Goal: Task Accomplishment & Management: Complete application form

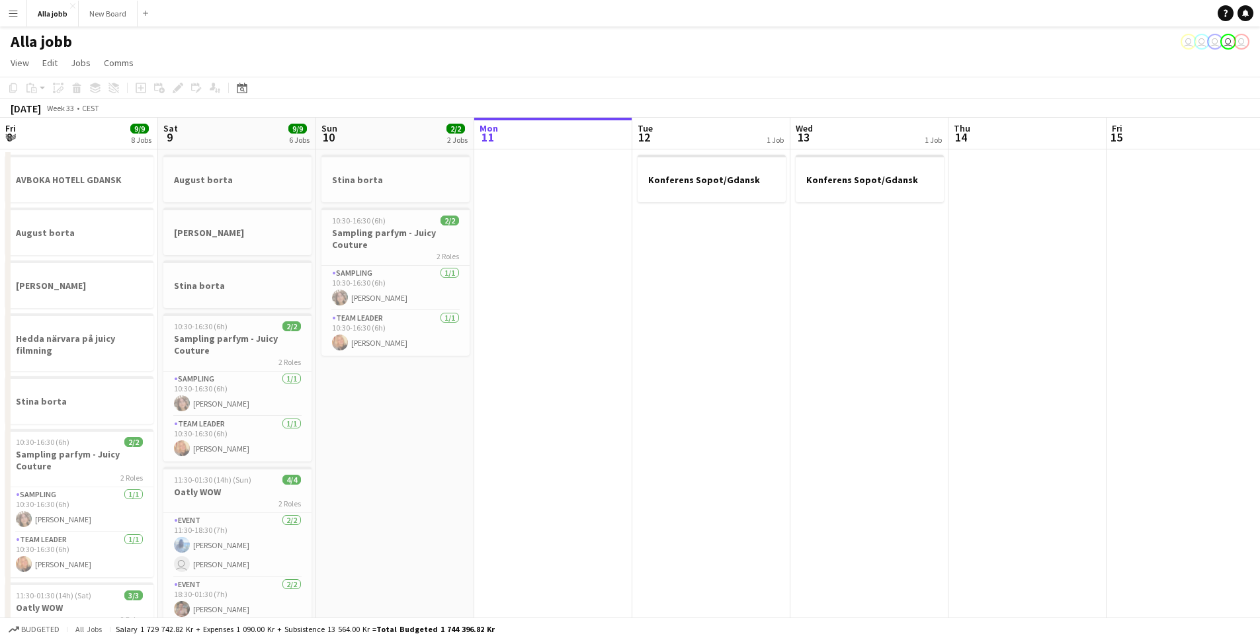
scroll to position [0, 490]
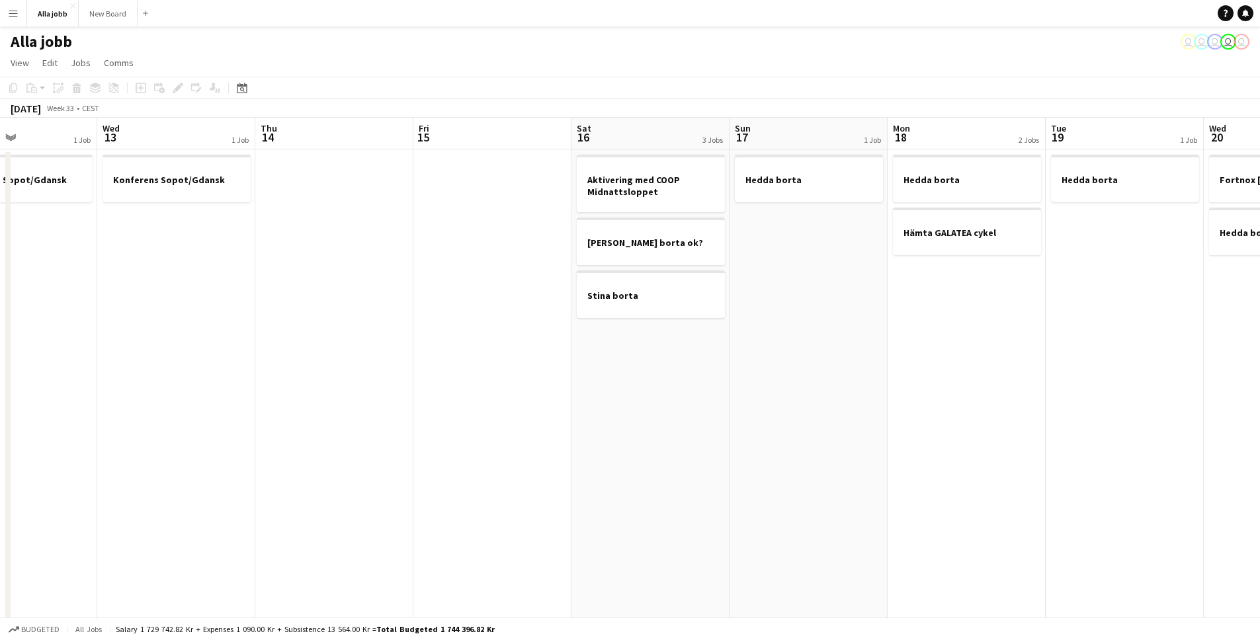
drag, startPoint x: 429, startPoint y: 222, endPoint x: 573, endPoint y: 246, distance: 146.3
click at [369, 224] on app-calendar-viewport "Sun 10 2/2 2 Jobs Mon 11 Tue 12 1 Job Wed 13 1 Job Thu 14 Fri 15 Sat 16 3 Jobs …" at bounding box center [630, 533] width 1260 height 831
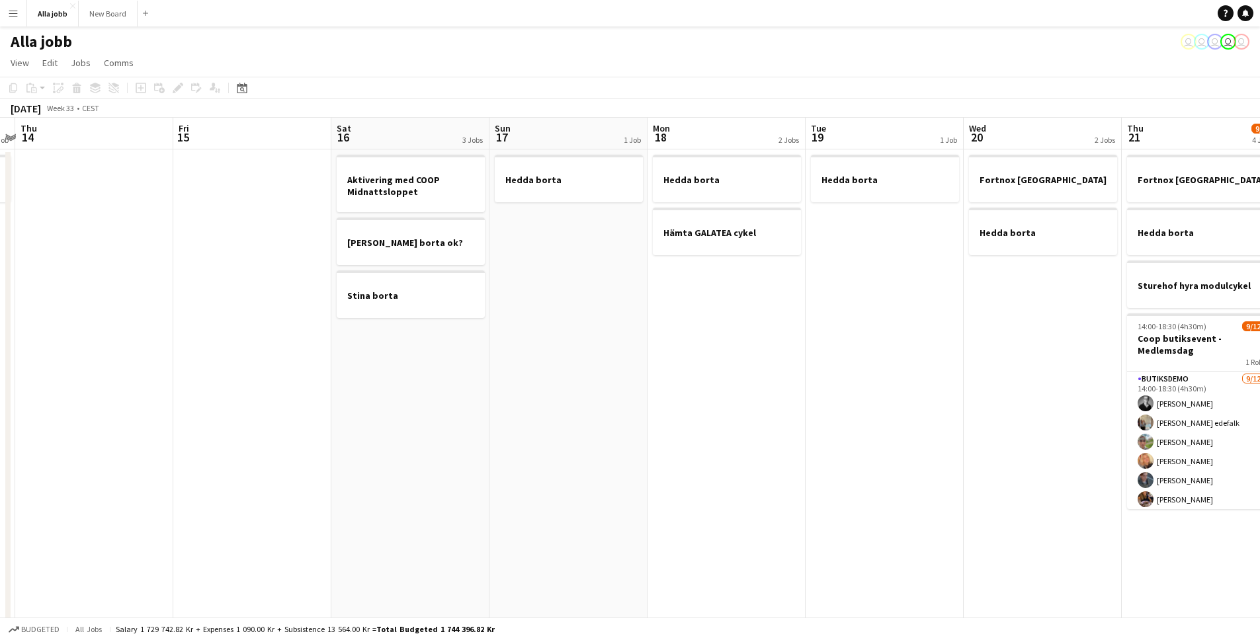
drag, startPoint x: 832, startPoint y: 267, endPoint x: 462, endPoint y: 255, distance: 370.0
click at [468, 257] on app-calendar-viewport "Mon 11 Tue 12 1 Job Wed 13 1 Job Thu 14 Fri 15 Sat 16 3 Jobs Sun 17 1 Job Mon 1…" at bounding box center [630, 533] width 1260 height 831
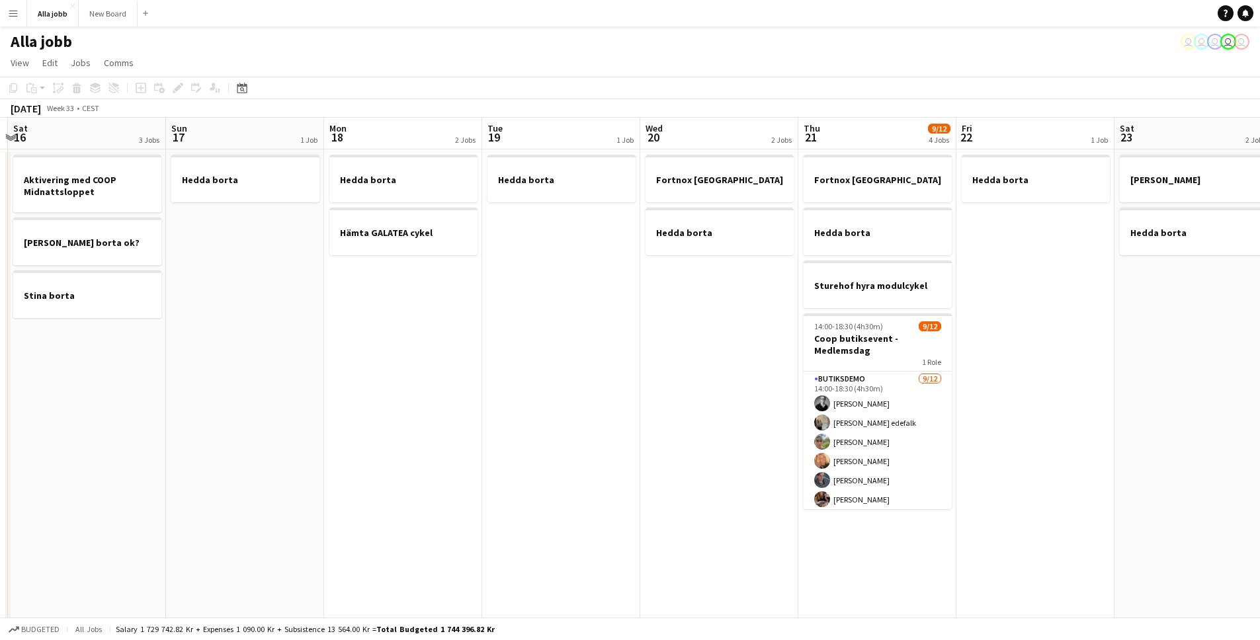
drag, startPoint x: 701, startPoint y: 299, endPoint x: 339, endPoint y: 301, distance: 361.2
click at [333, 301] on app-calendar-viewport "Wed 13 1 Job Thu 14 Fri 15 Sat 16 3 Jobs Sun 17 1 Job Mon 18 2 Jobs Tue 19 1 Jo…" at bounding box center [630, 533] width 1260 height 831
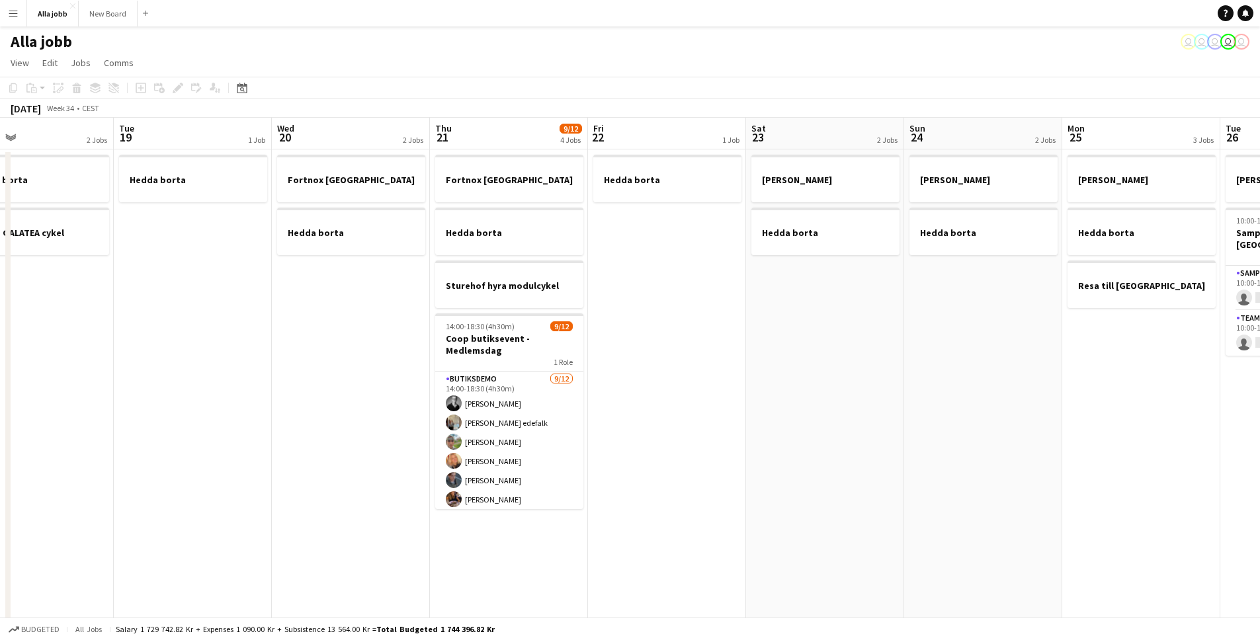
drag, startPoint x: 769, startPoint y: 326, endPoint x: 427, endPoint y: 315, distance: 341.5
click at [427, 316] on app-calendar-viewport "Fri 15 Sat 16 3 Jobs Sun 17 1 Job Mon 18 2 Jobs Tue 19 1 Job Wed 20 2 Jobs Thu …" at bounding box center [630, 533] width 1260 height 831
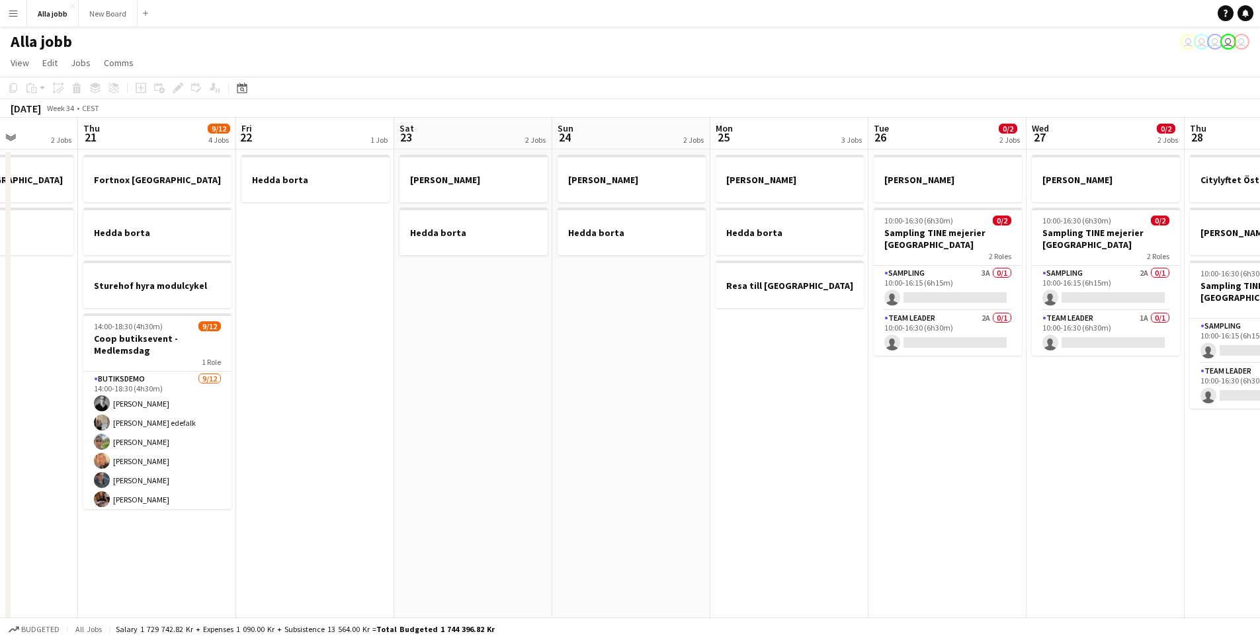
click at [481, 310] on app-date-cell "[PERSON_NAME] borta" at bounding box center [473, 549] width 158 height 799
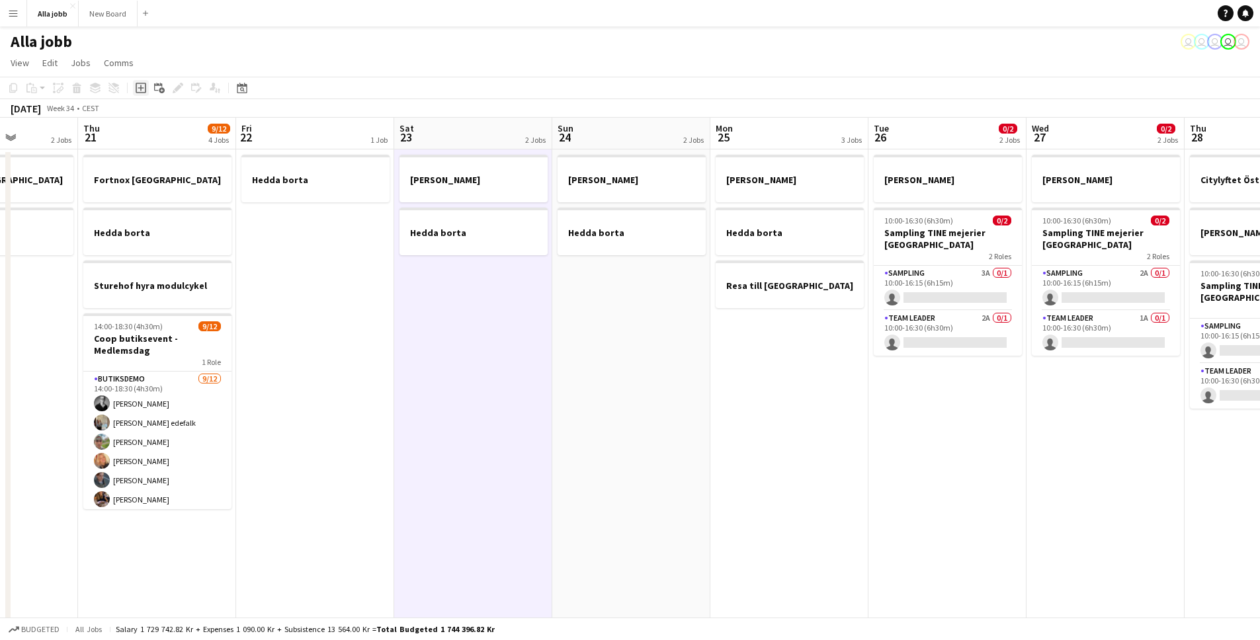
click at [146, 89] on icon at bounding box center [141, 88] width 11 height 11
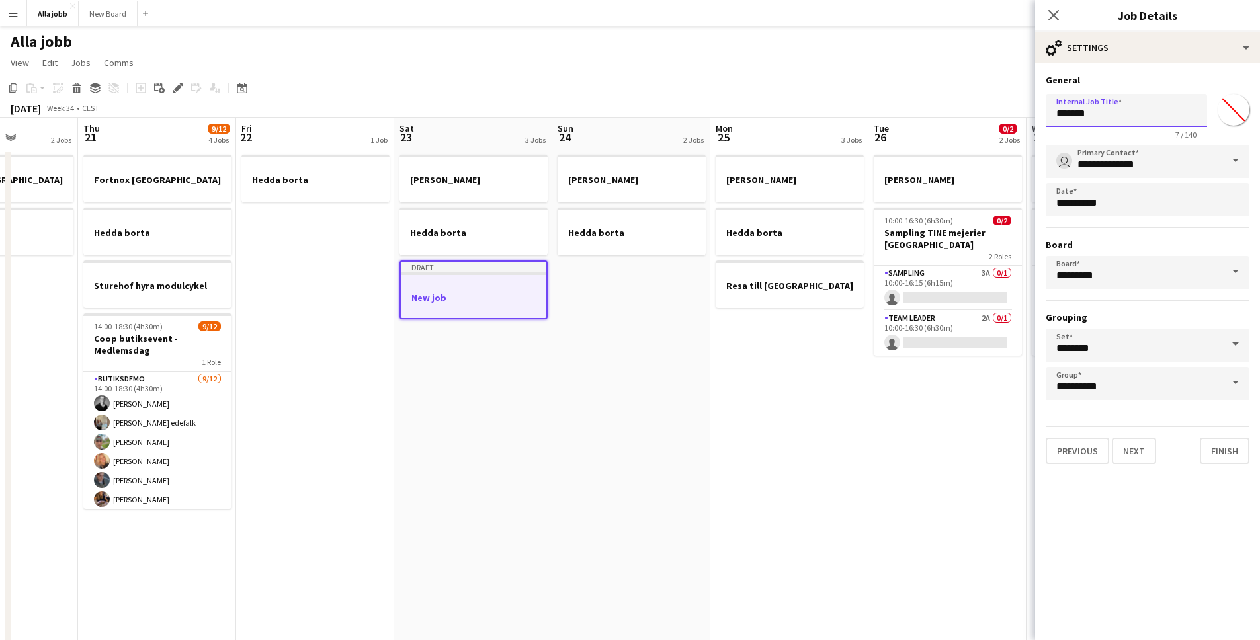
click at [1094, 107] on input "*******" at bounding box center [1126, 110] width 161 height 33
type input "**********"
click at [1228, 450] on button "Finish" at bounding box center [1225, 451] width 50 height 26
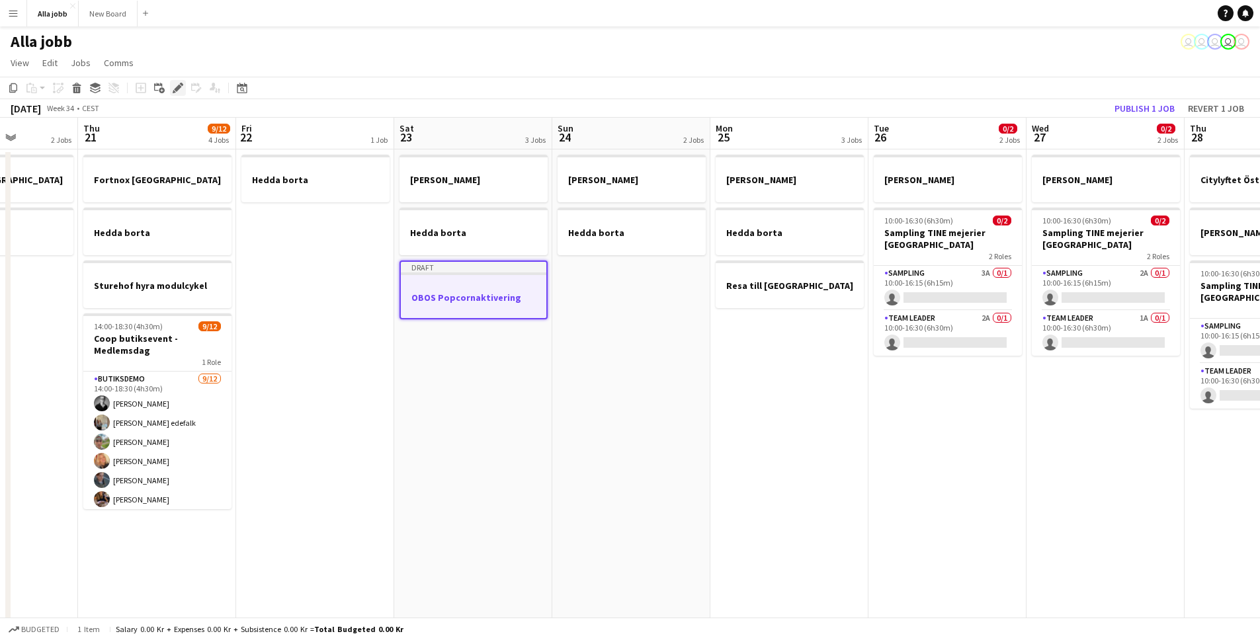
click at [177, 87] on icon at bounding box center [177, 88] width 7 height 7
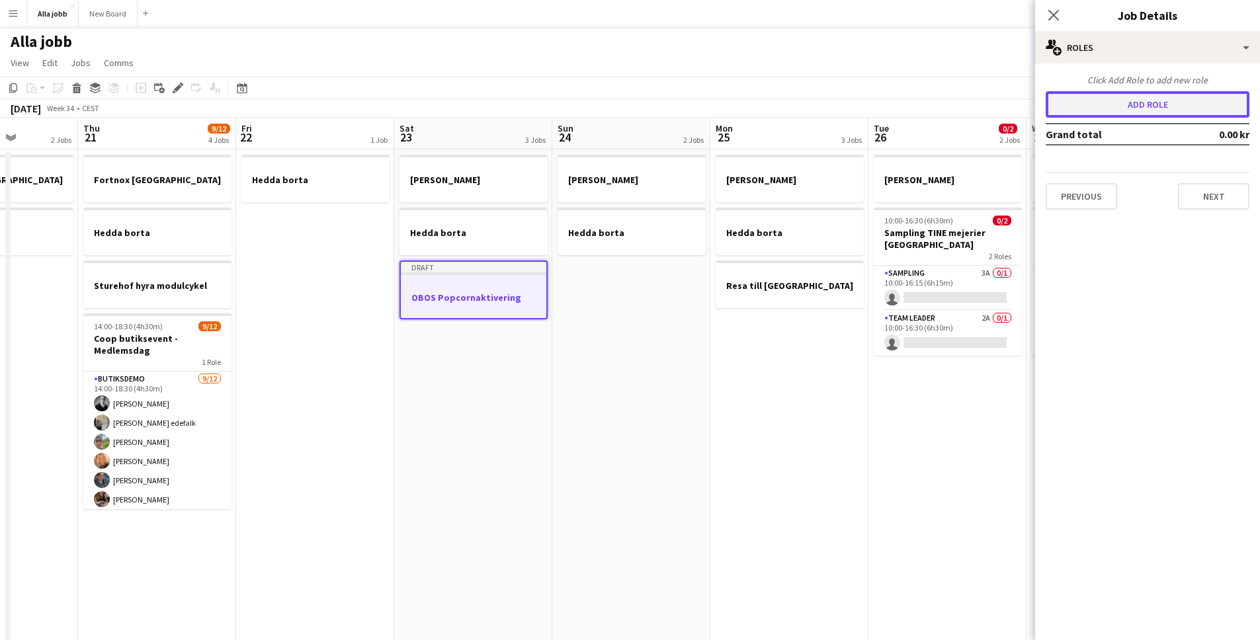
click at [1172, 108] on button "Add role" at bounding box center [1148, 104] width 204 height 26
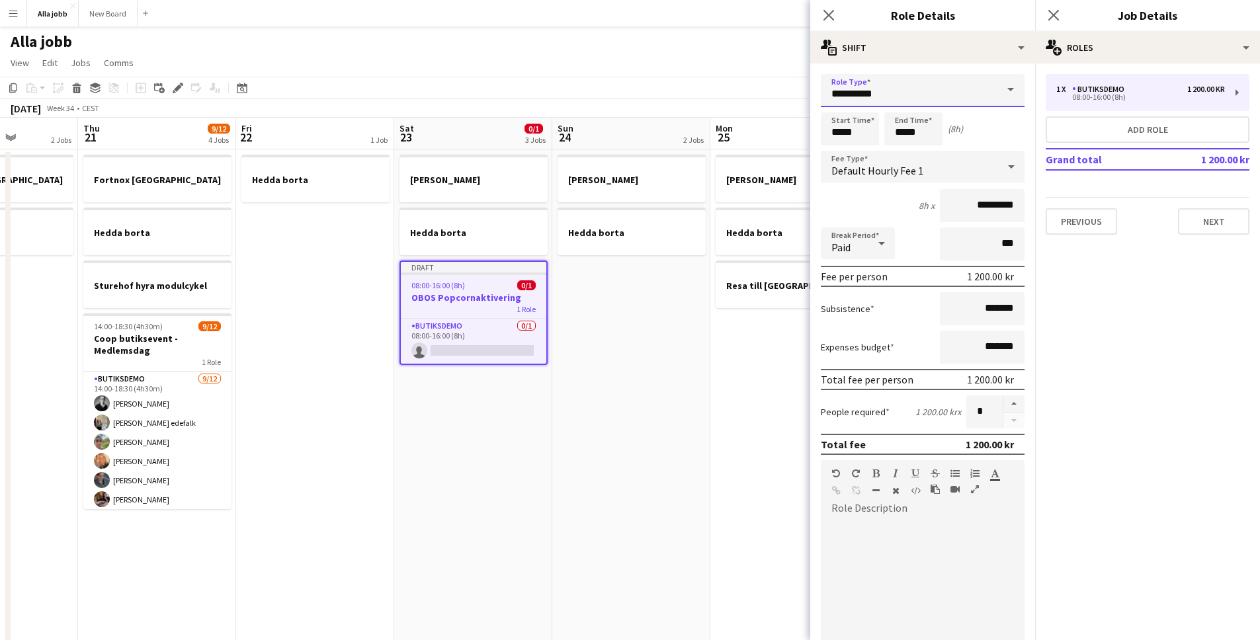
click at [917, 98] on input "**********" at bounding box center [923, 90] width 204 height 33
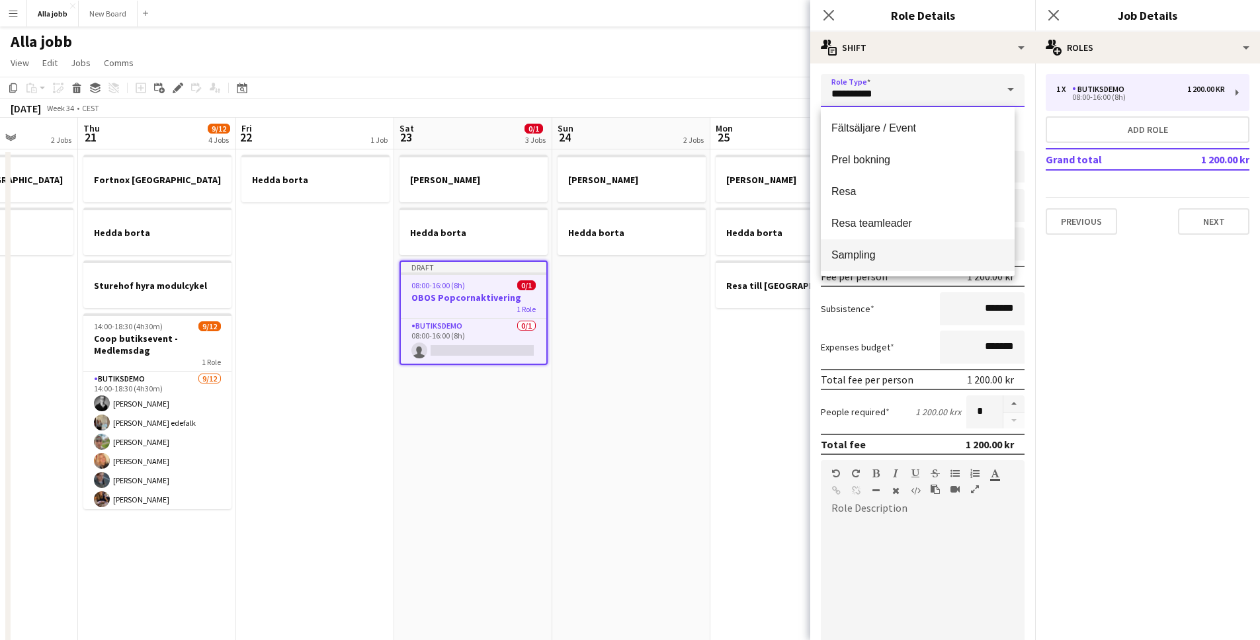
scroll to position [237, 0]
click at [895, 243] on span "Sampling" at bounding box center [918, 240] width 173 height 13
type input "********"
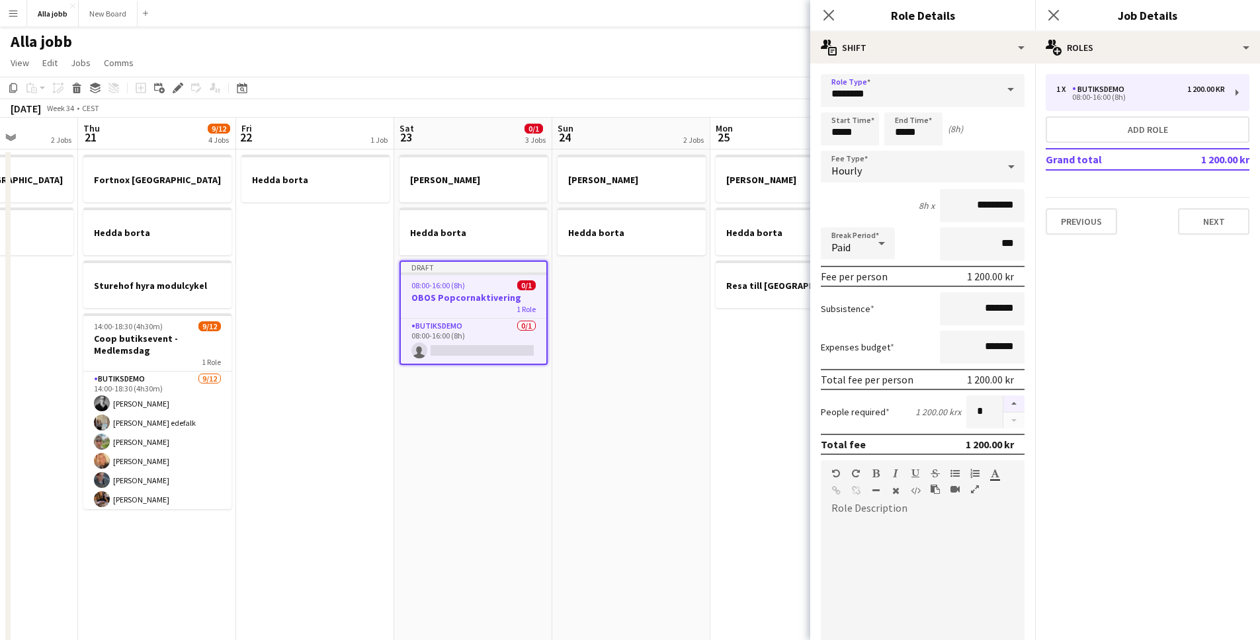
click at [1005, 407] on button "button" at bounding box center [1014, 404] width 21 height 17
type input "*"
click at [849, 130] on input "*****" at bounding box center [850, 128] width 58 height 33
click at [838, 100] on div at bounding box center [837, 105] width 26 height 13
click at [836, 105] on div at bounding box center [837, 105] width 26 height 13
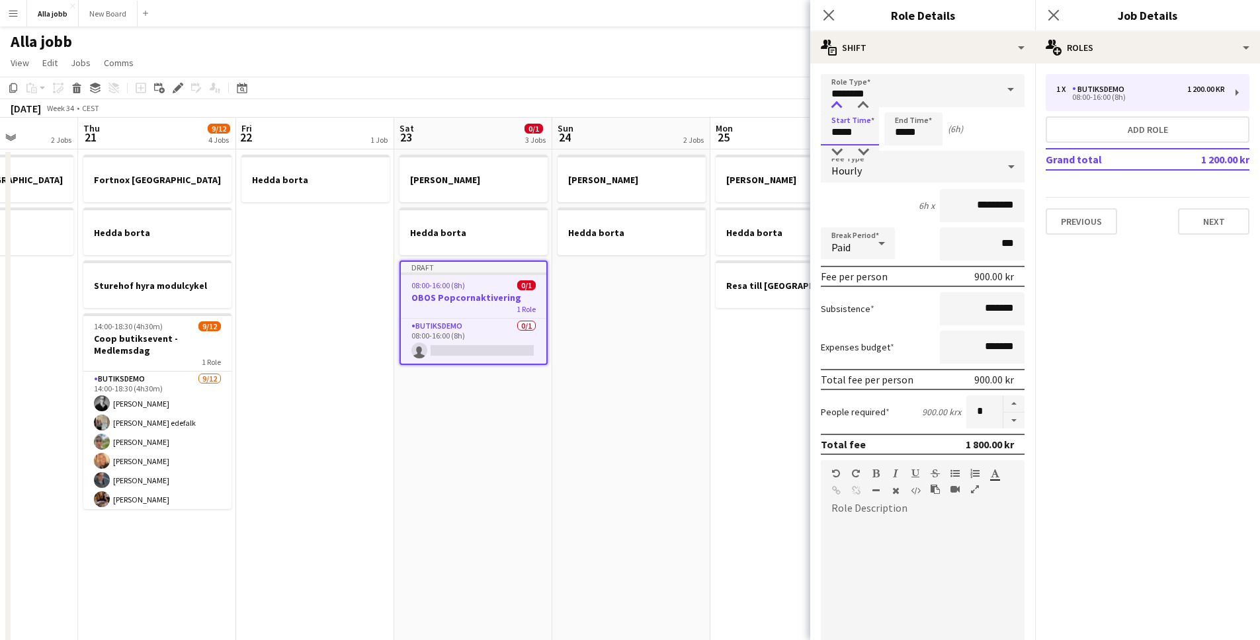
click at [836, 105] on div at bounding box center [837, 105] width 26 height 13
click at [839, 112] on div at bounding box center [837, 105] width 26 height 13
type input "*****"
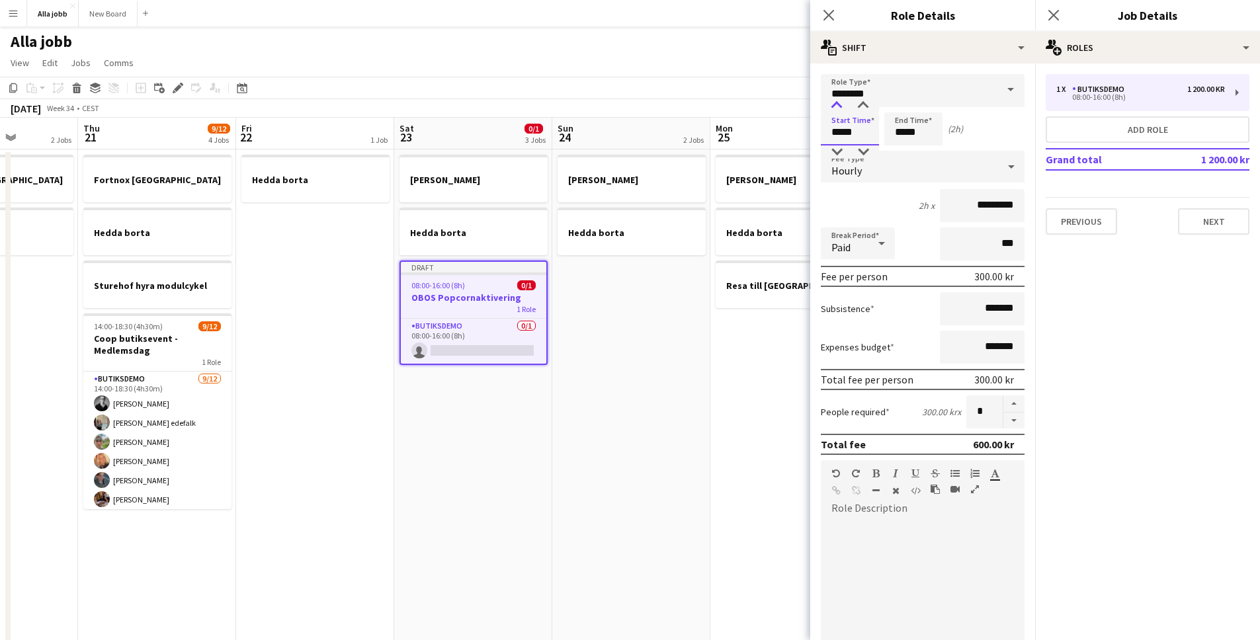
click at [839, 112] on div at bounding box center [837, 105] width 26 height 13
click at [908, 132] on input "*****" at bounding box center [913, 128] width 58 height 33
click at [901, 111] on div at bounding box center [900, 105] width 26 height 13
click at [901, 109] on div at bounding box center [900, 105] width 26 height 13
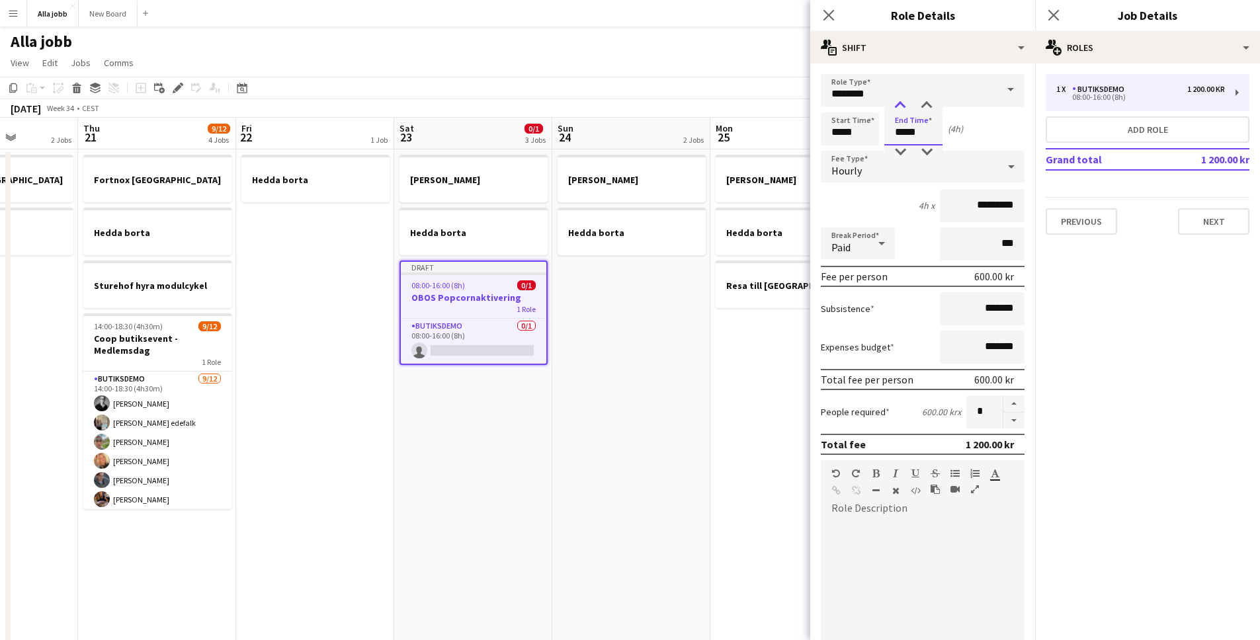
type input "*****"
click at [901, 108] on div at bounding box center [900, 105] width 26 height 13
click at [866, 551] on div at bounding box center [923, 598] width 204 height 159
click at [918, 540] on div "**********" at bounding box center [918, 598] width 194 height 159
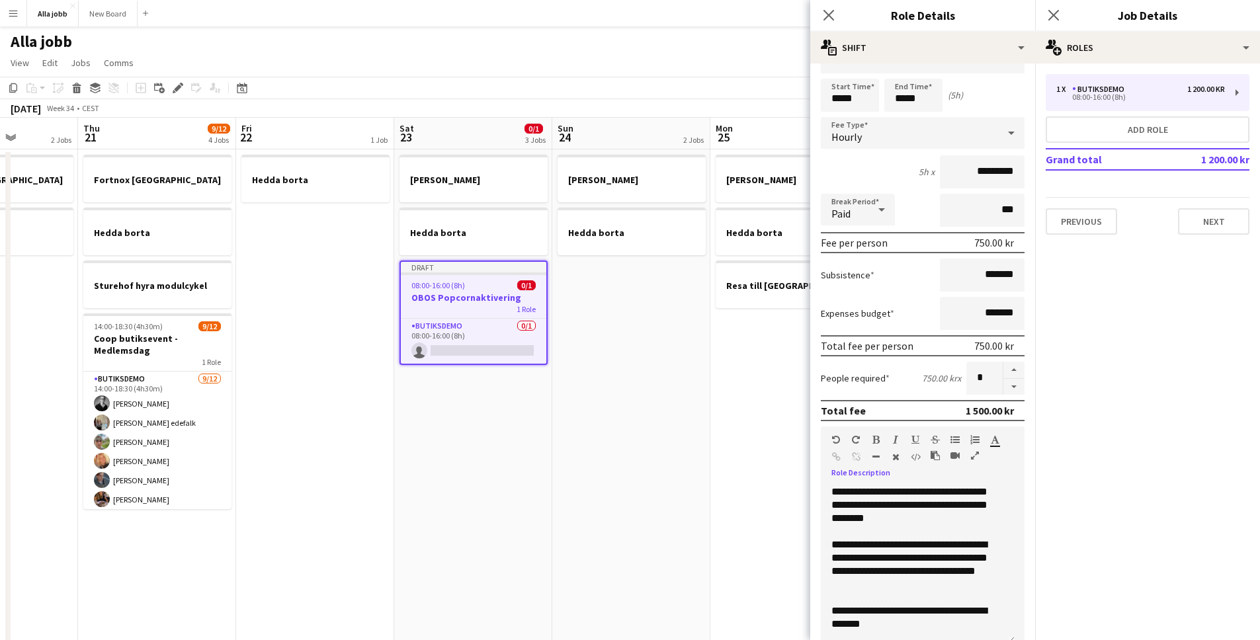
scroll to position [118, 0]
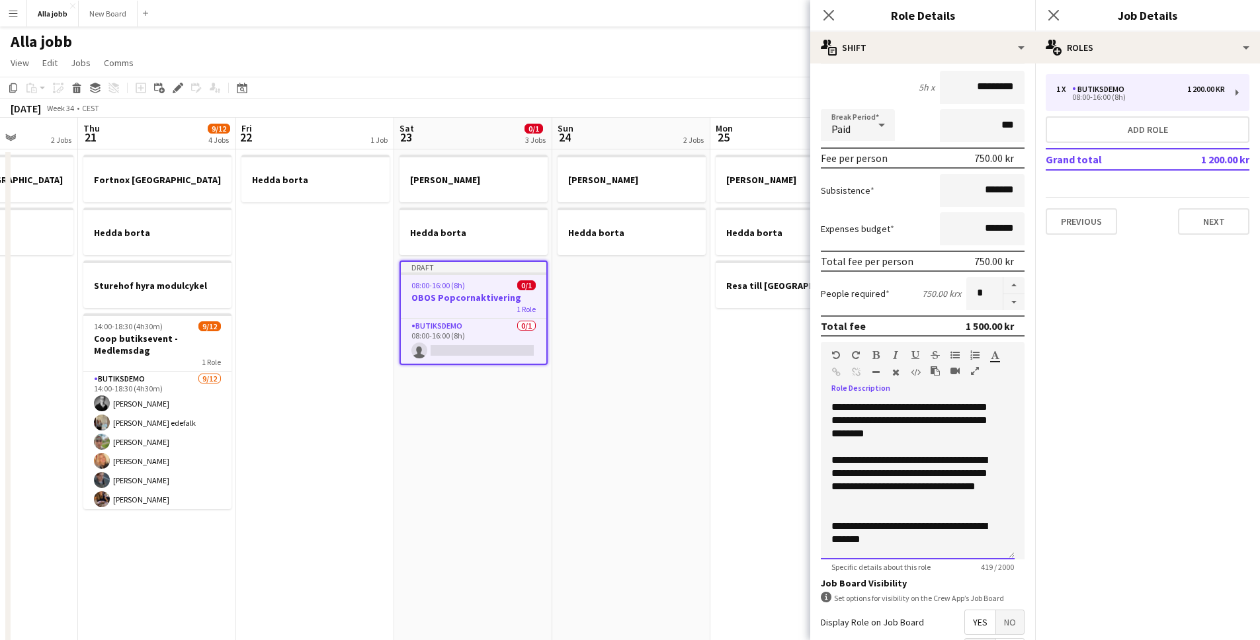
click at [961, 438] on div "**********" at bounding box center [918, 480] width 194 height 159
click at [845, 448] on div "**********" at bounding box center [918, 480] width 194 height 159
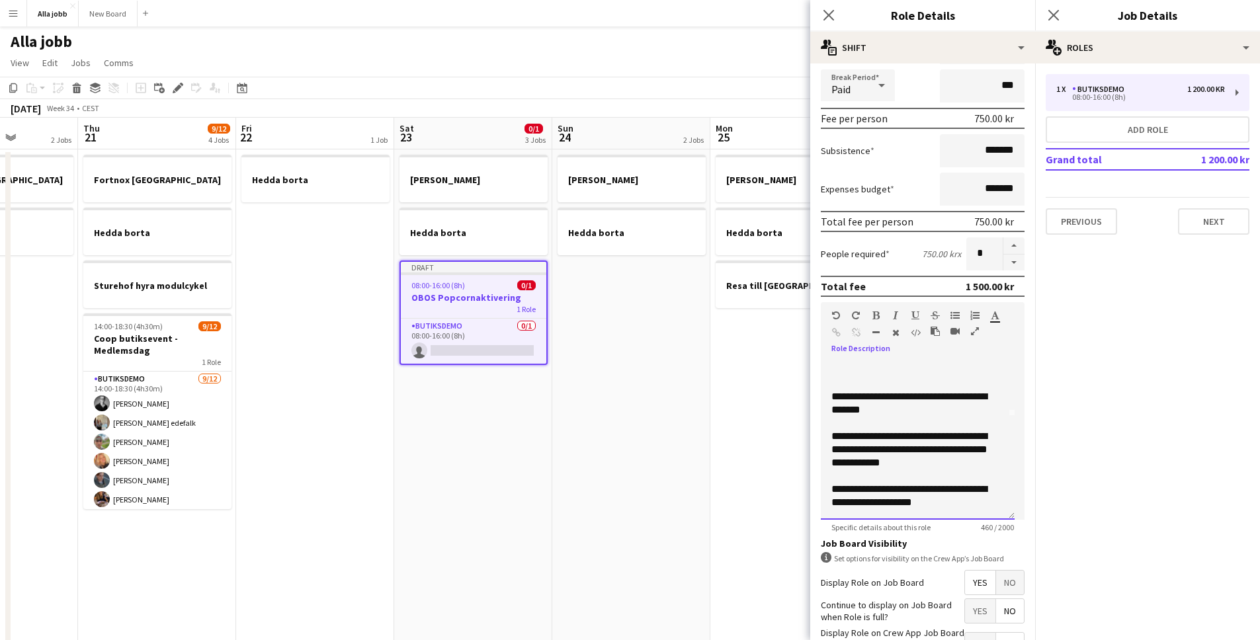
scroll to position [256, 0]
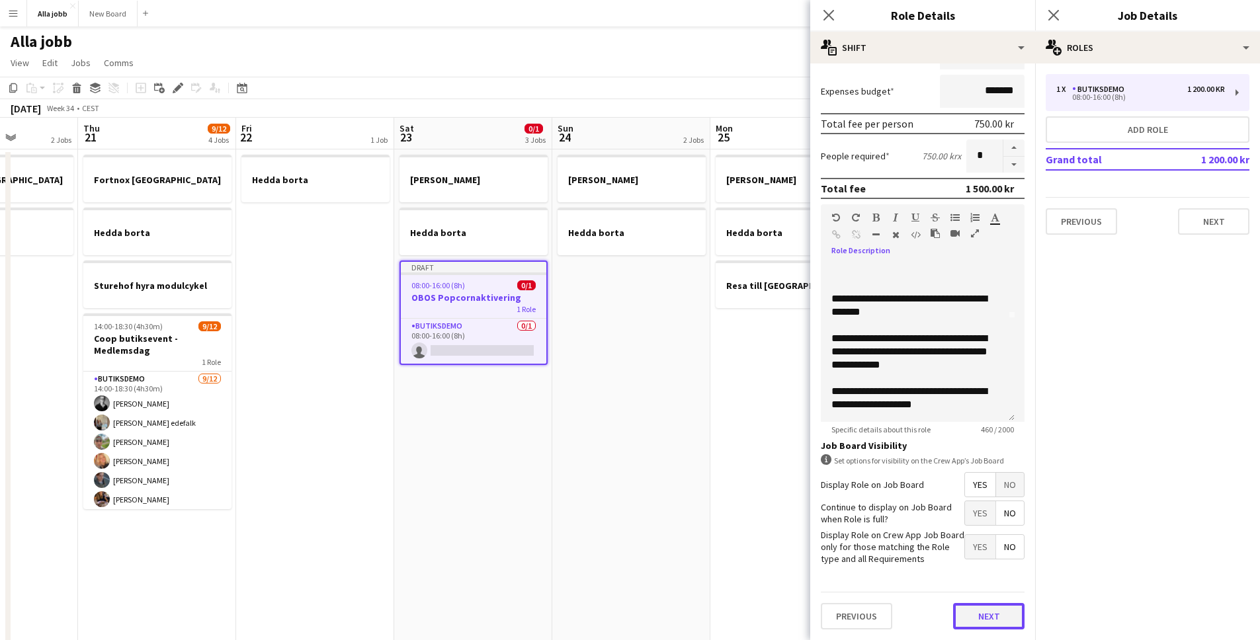
click at [972, 616] on button "Next" at bounding box center [988, 616] width 71 height 26
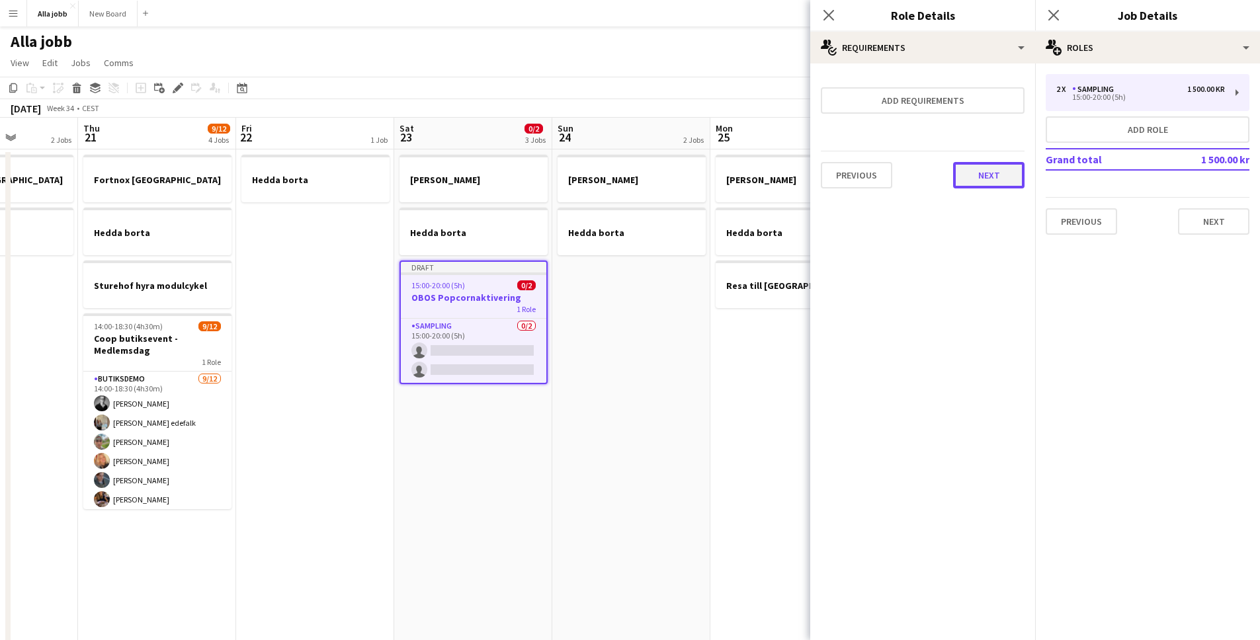
click at [990, 187] on button "Next" at bounding box center [988, 175] width 71 height 26
click at [999, 177] on button "Finish" at bounding box center [1000, 177] width 50 height 26
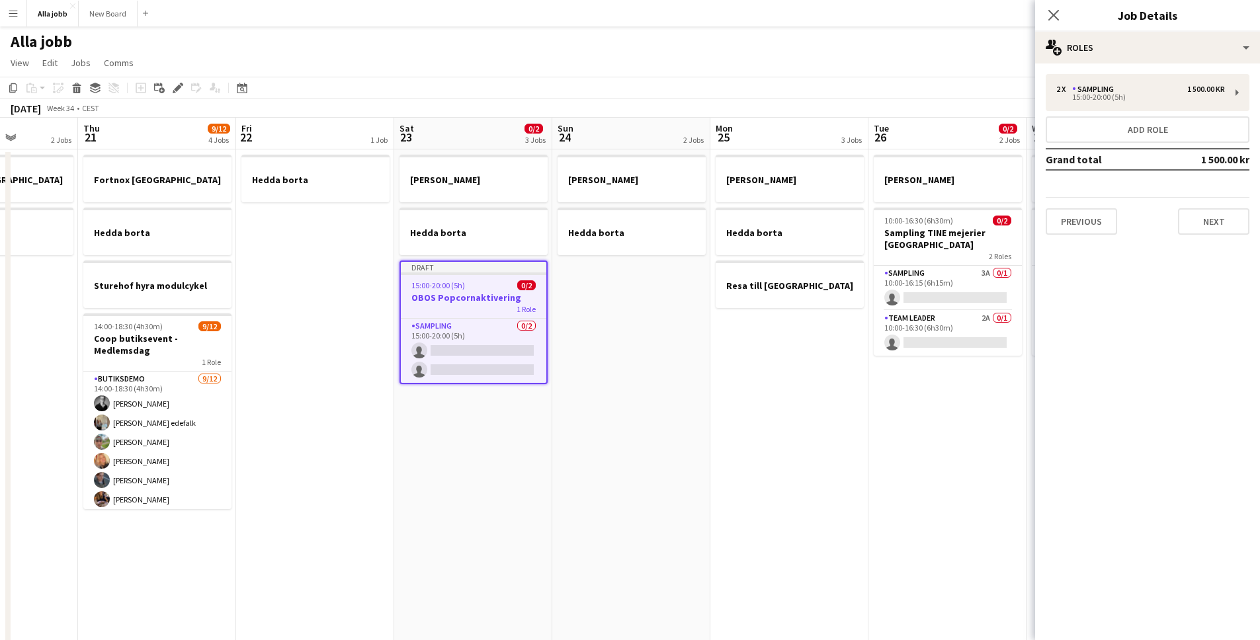
click at [646, 476] on app-date-cell "[PERSON_NAME] borta" at bounding box center [631, 549] width 158 height 799
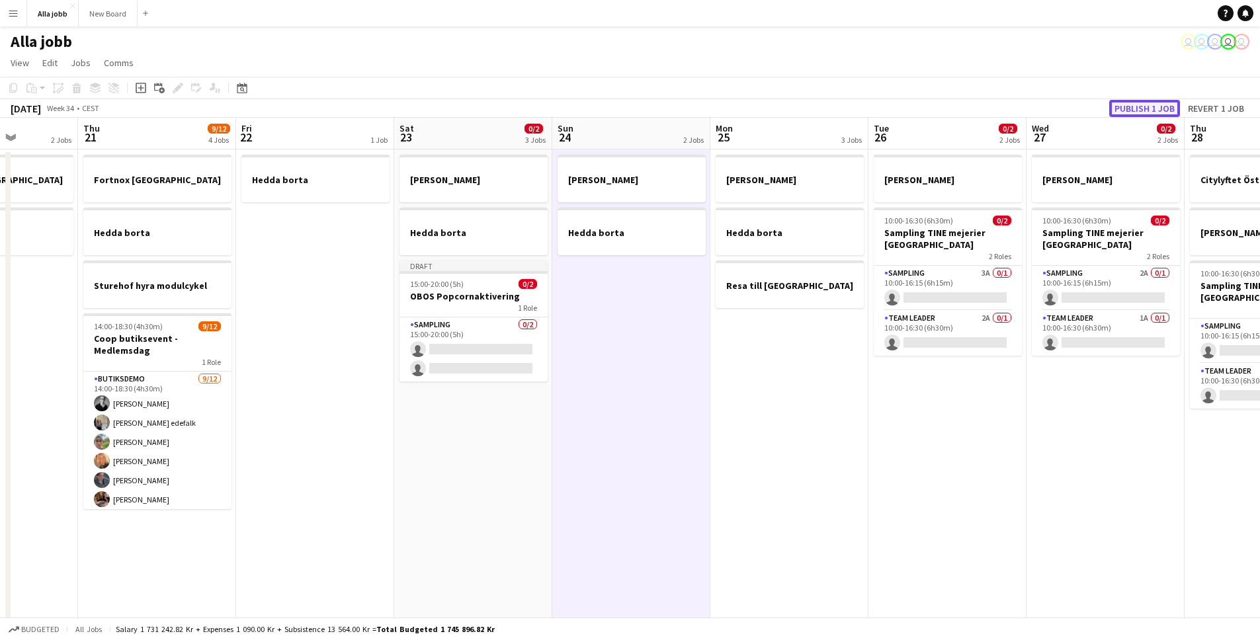
click at [1140, 112] on button "Publish 1 job" at bounding box center [1144, 108] width 71 height 17
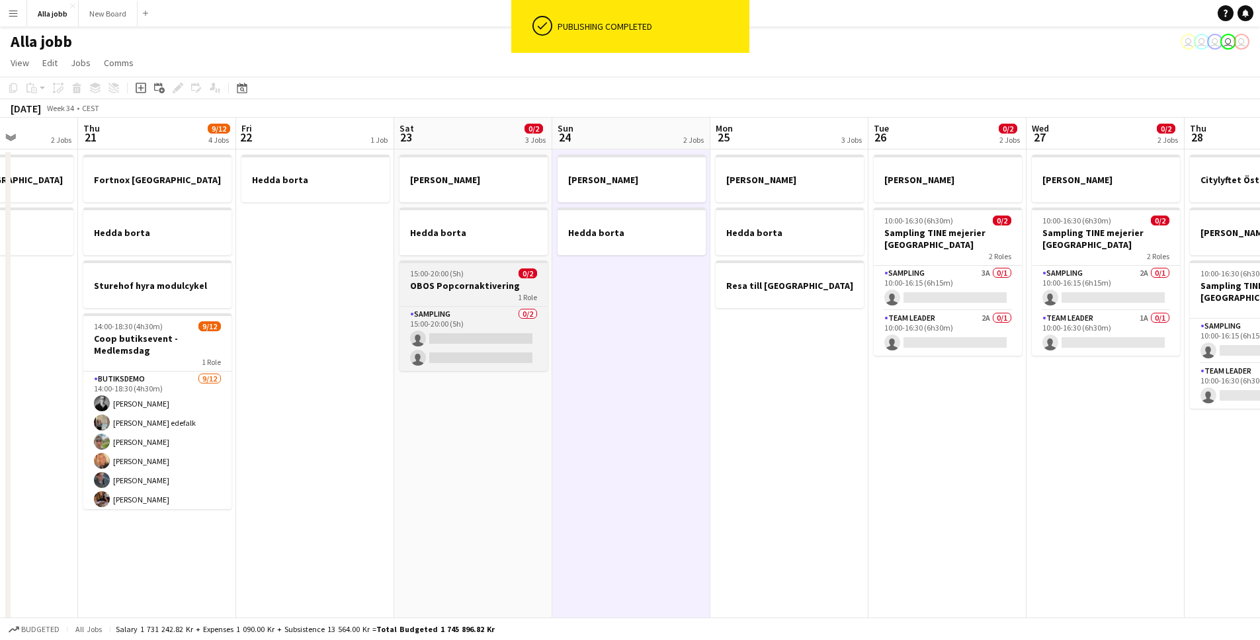
click at [466, 273] on div "15:00-20:00 (5h) 0/2" at bounding box center [474, 274] width 148 height 10
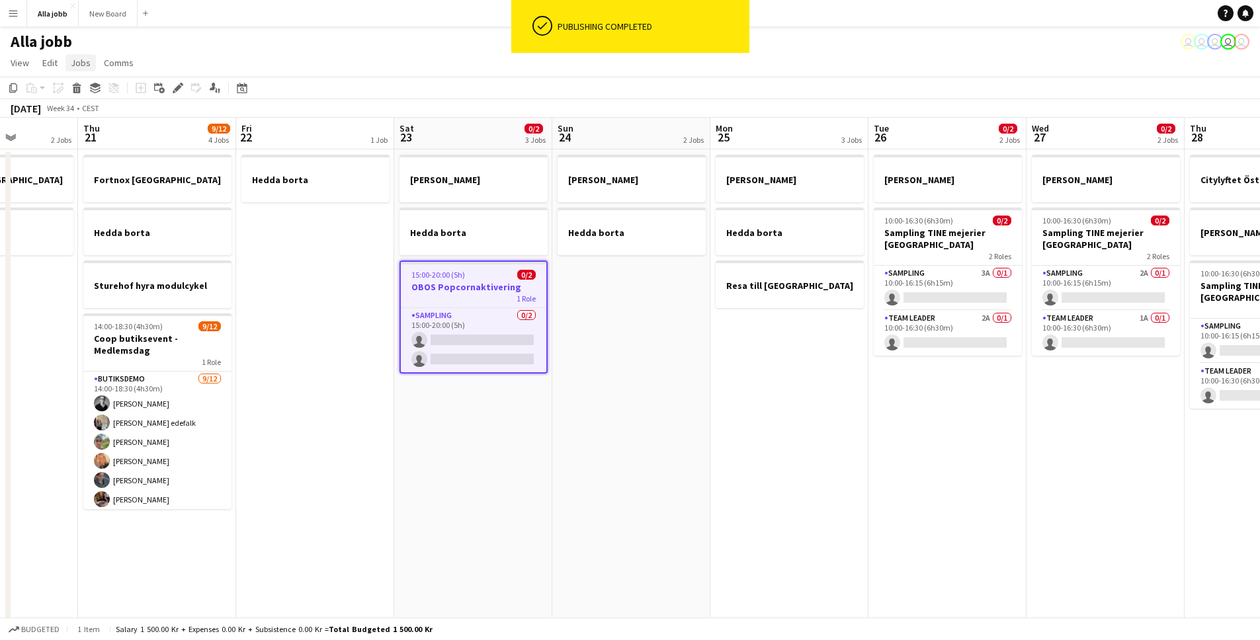
click at [85, 65] on span "Jobs" at bounding box center [81, 63] width 20 height 12
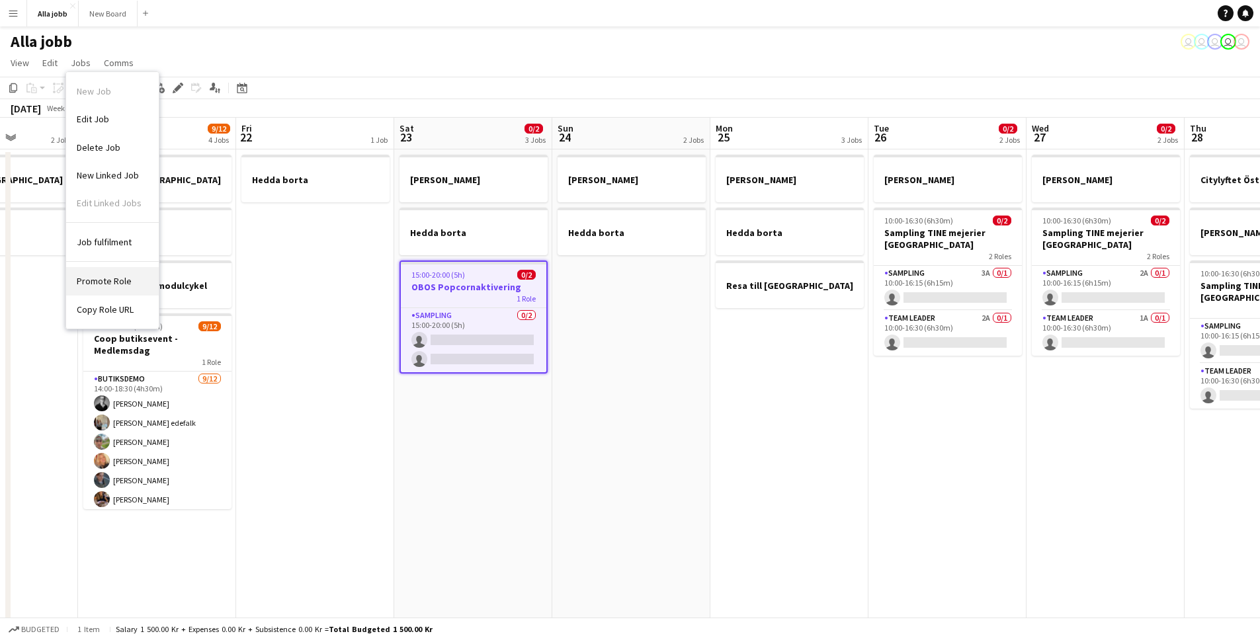
click at [125, 278] on span "Promote Role" at bounding box center [104, 281] width 55 height 12
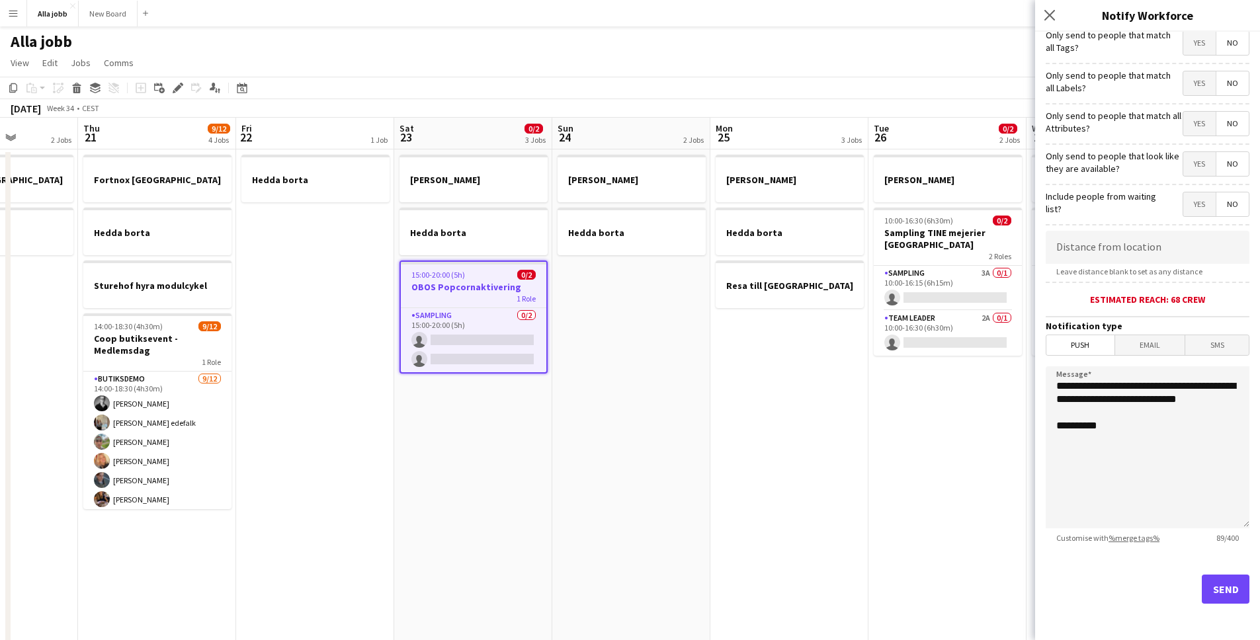
scroll to position [88, 0]
click at [1219, 586] on button "Send" at bounding box center [1226, 588] width 48 height 29
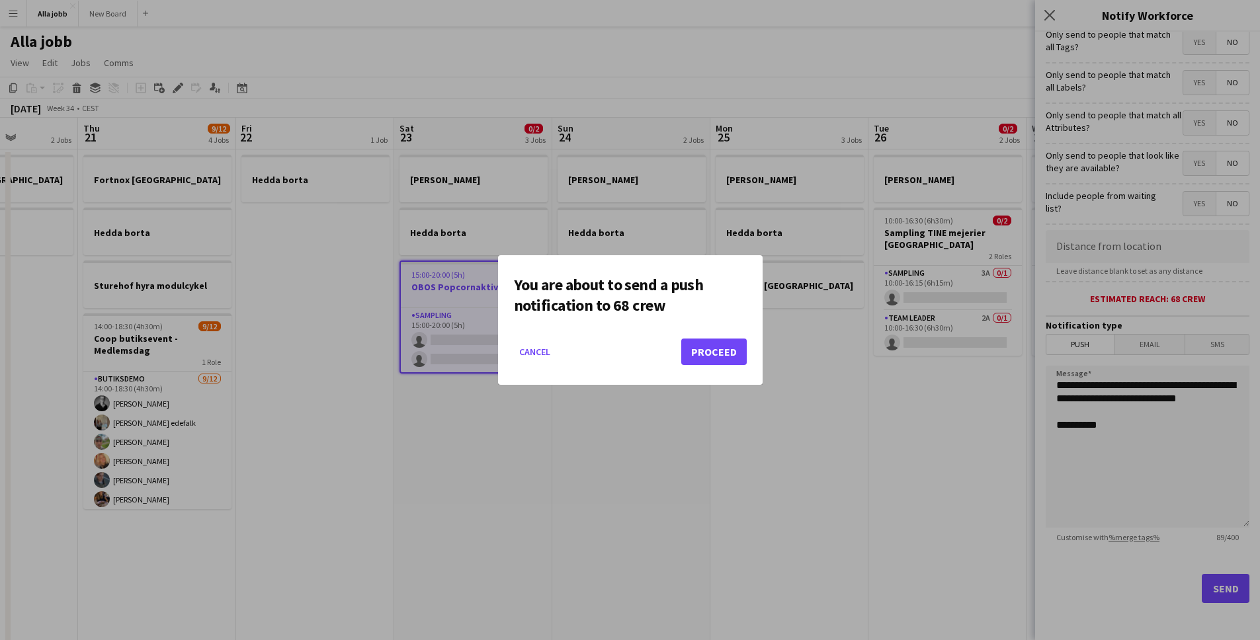
click at [724, 365] on mat-dialog-actions "Cancel Proceed" at bounding box center [630, 357] width 233 height 56
click at [728, 356] on button "Proceed" at bounding box center [713, 352] width 65 height 26
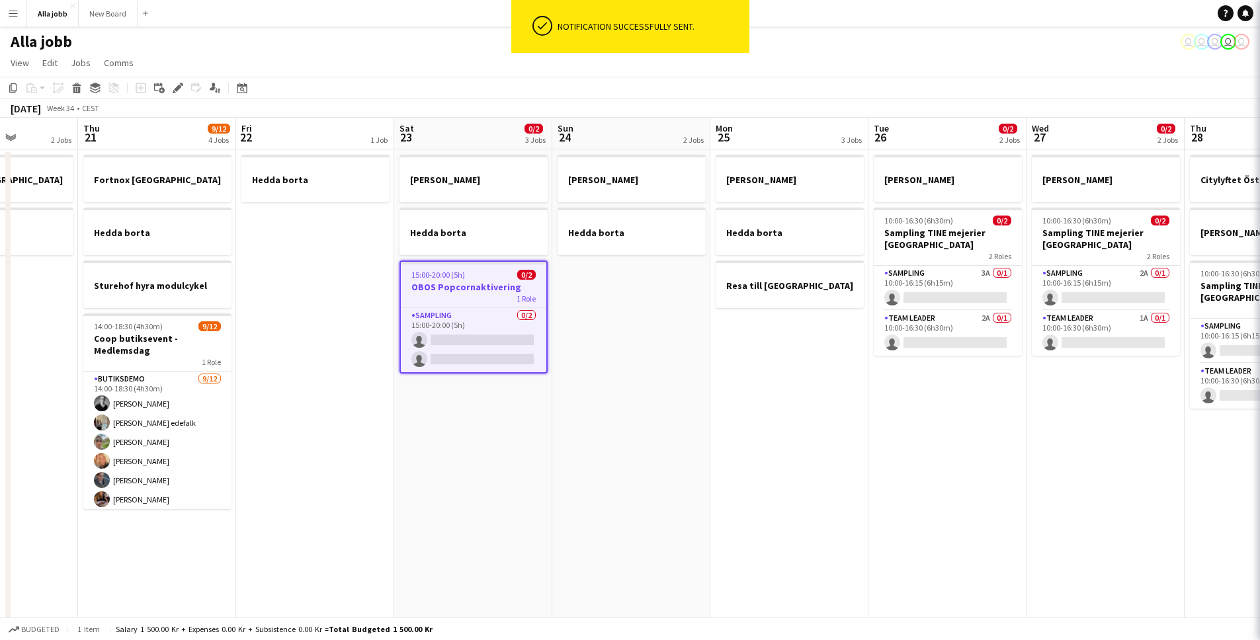
click at [680, 472] on app-date-cell "[PERSON_NAME] borta" at bounding box center [631, 549] width 158 height 799
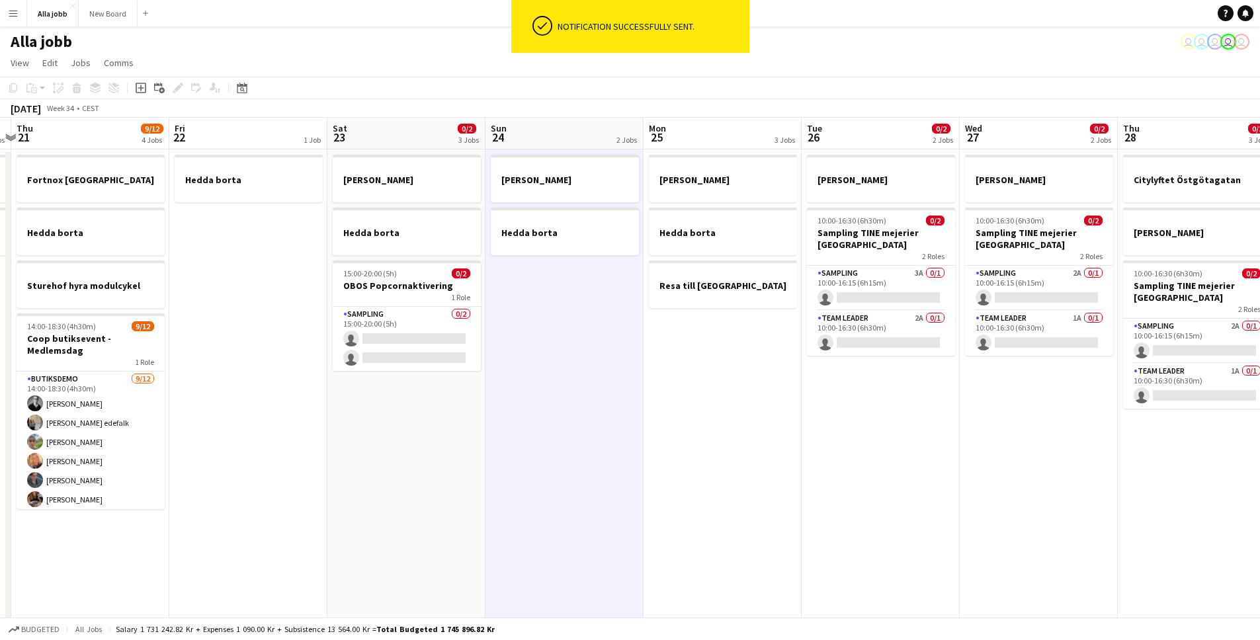
drag, startPoint x: 898, startPoint y: 480, endPoint x: 388, endPoint y: 495, distance: 510.9
click at [415, 493] on app-calendar-viewport "Mon 18 2 Jobs Tue 19 1 Job Wed 20 2 Jobs Thu 21 9/12 4 Jobs Fri 22 1 Job Sat 23…" at bounding box center [630, 533] width 1260 height 831
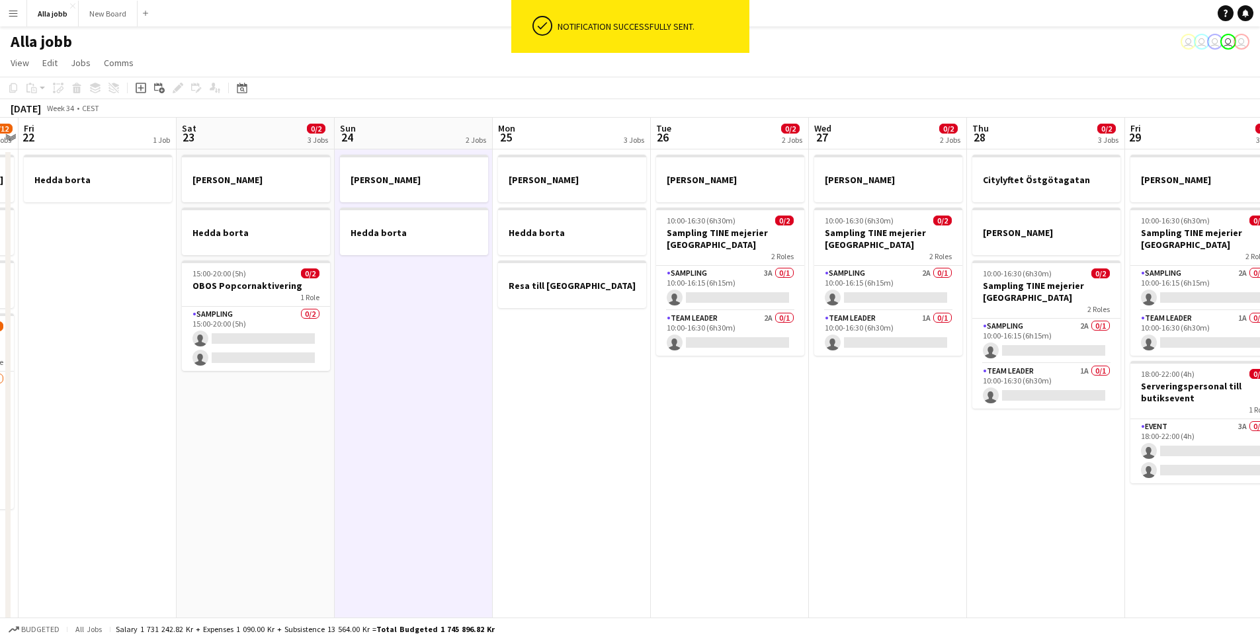
drag, startPoint x: 607, startPoint y: 468, endPoint x: 340, endPoint y: 454, distance: 267.6
click at [648, 470] on app-calendar-viewport "Wed 20 2 Jobs Thu 21 9/12 4 Jobs Fri 22 1 Job Sat 23 0/2 3 Jobs Sun 24 2 Jobs M…" at bounding box center [630, 533] width 1260 height 831
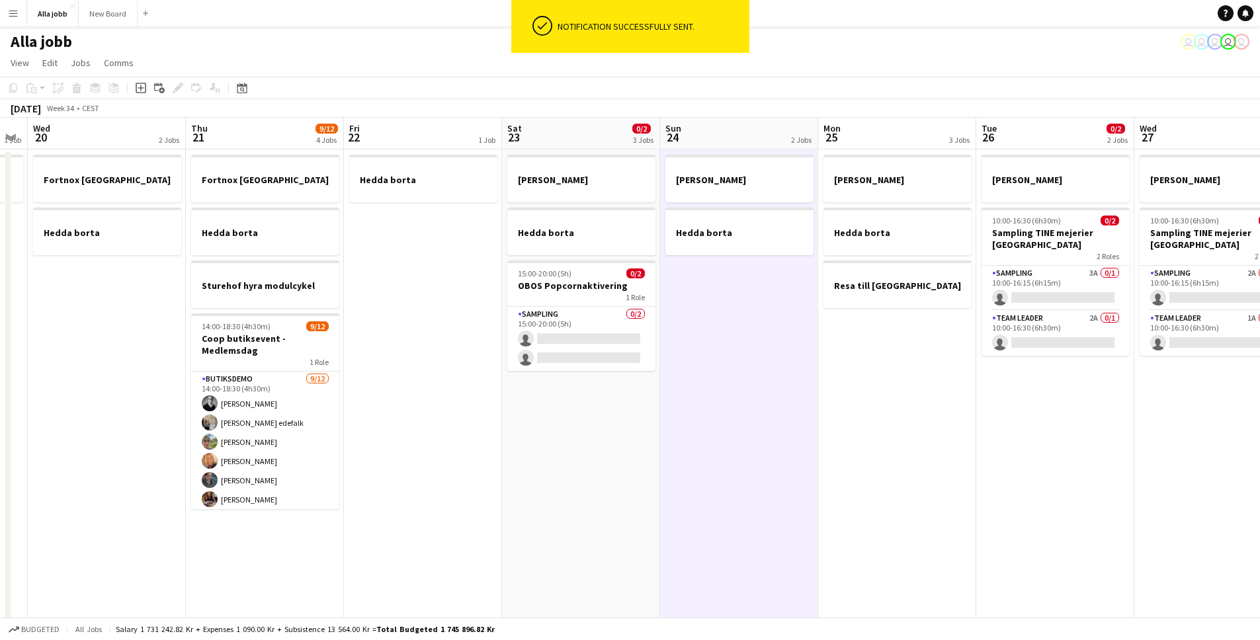
drag, startPoint x: 278, startPoint y: 435, endPoint x: 606, endPoint y: 427, distance: 327.6
click at [594, 426] on app-calendar-viewport "Mon 18 2 Jobs Tue 19 1 Job Wed 20 2 Jobs Thu 21 9/12 4 Jobs Fri 22 1 Job Sat 23…" at bounding box center [630, 533] width 1260 height 831
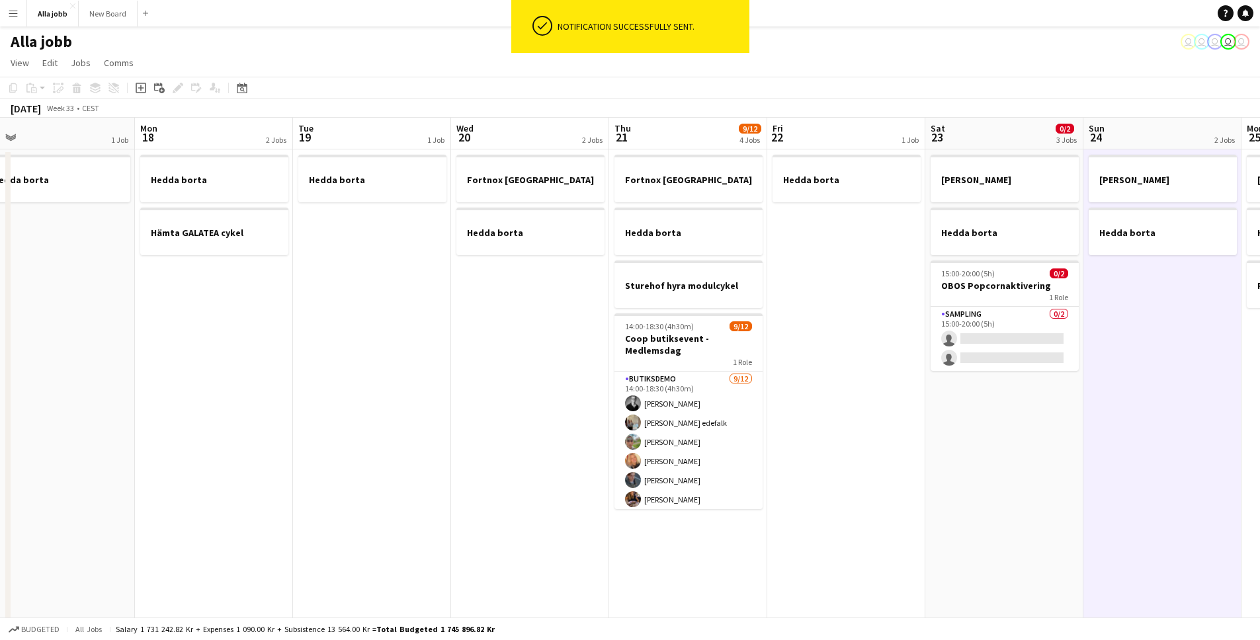
drag, startPoint x: 234, startPoint y: 388, endPoint x: 529, endPoint y: 411, distance: 296.7
click at [529, 406] on app-calendar-viewport "Fri 15 Sat 16 3 Jobs Sun 17 1 Job Mon 18 2 Jobs Tue 19 1 Job Wed 20 2 Jobs Thu …" at bounding box center [630, 533] width 1260 height 831
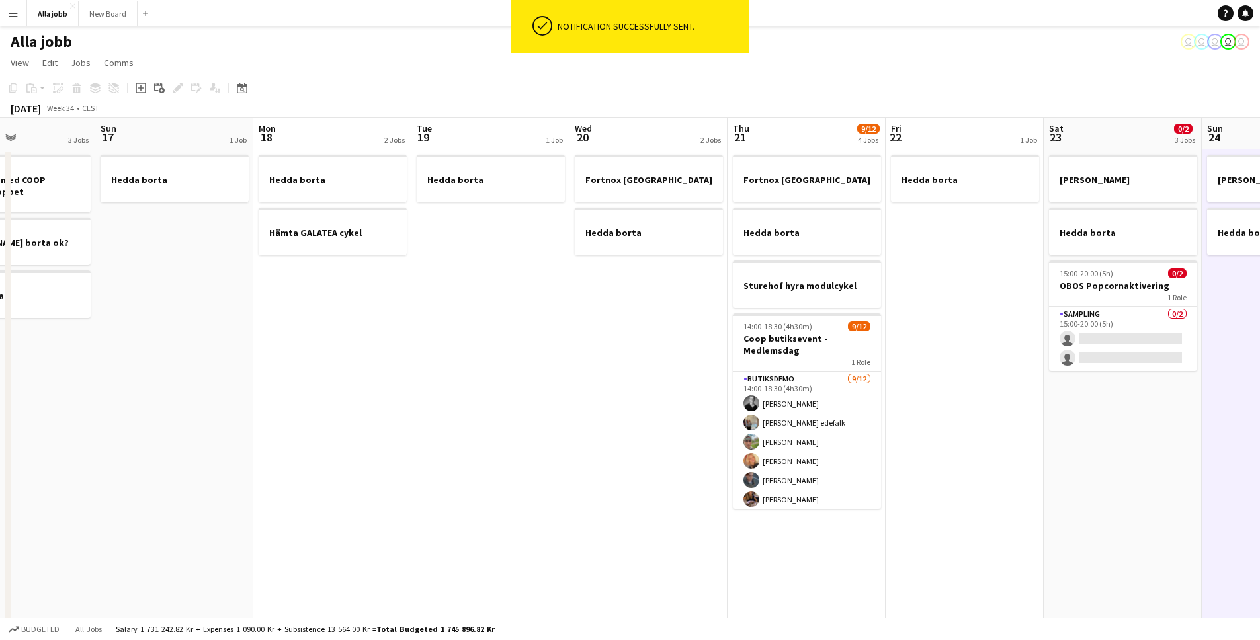
scroll to position [0, 316]
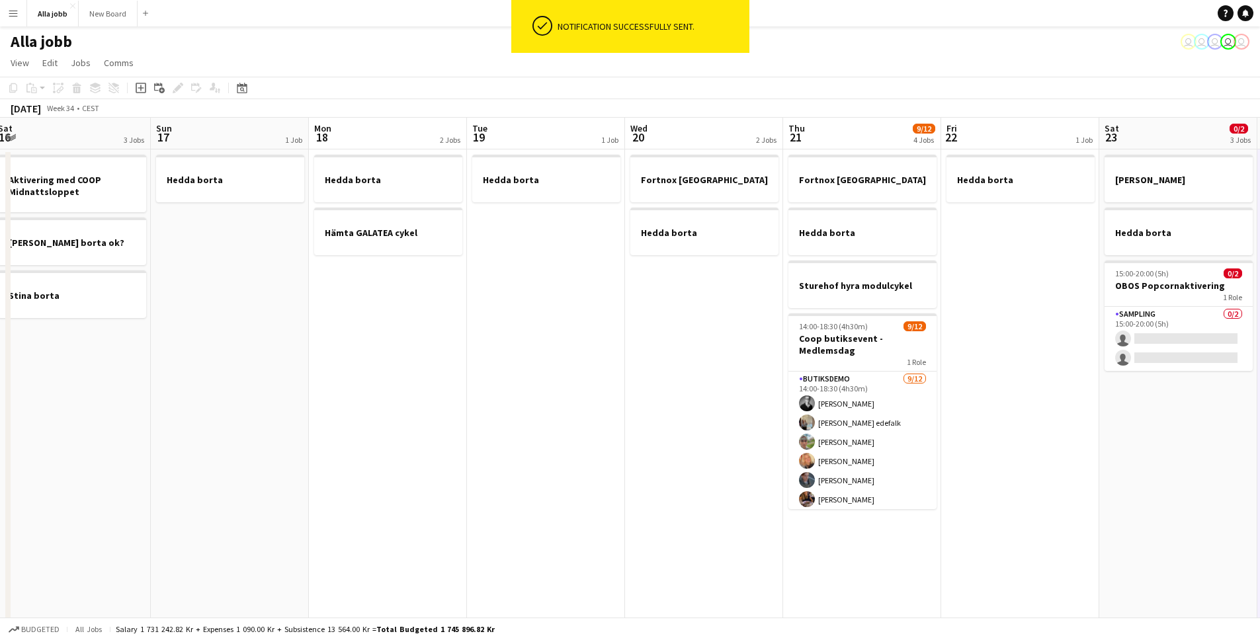
drag, startPoint x: 288, startPoint y: 429, endPoint x: 628, endPoint y: 421, distance: 340.1
click at [626, 421] on app-calendar-viewport "Thu 14 Fri 15 Sat 16 3 Jobs Sun 17 1 Job Mon 18 2 Jobs Tue 19 1 Job Wed 20 2 Jo…" at bounding box center [630, 533] width 1260 height 831
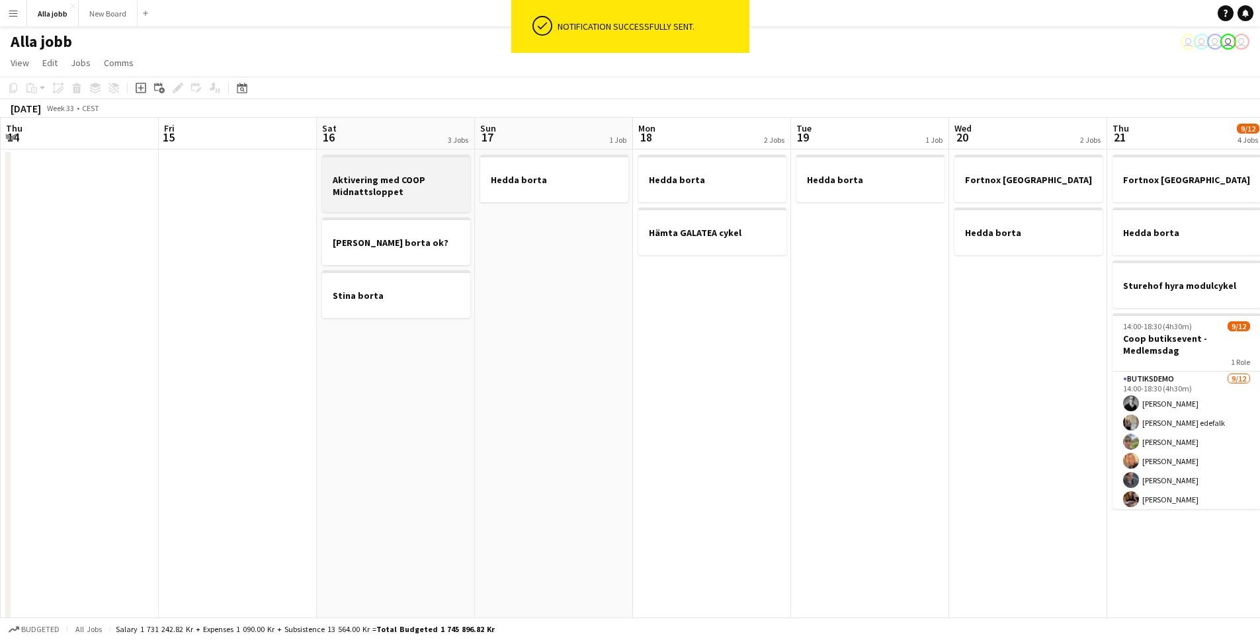
scroll to position [0, 315]
click at [390, 207] on div at bounding box center [397, 203] width 148 height 11
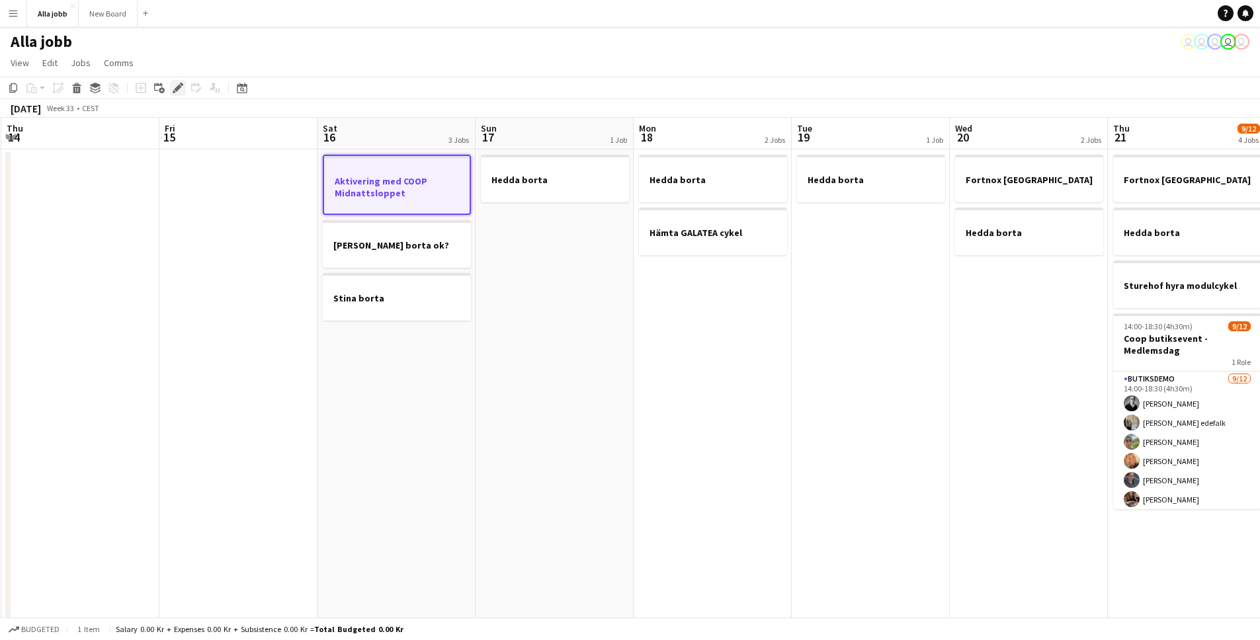
click at [183, 90] on icon "Edit" at bounding box center [178, 88] width 11 height 11
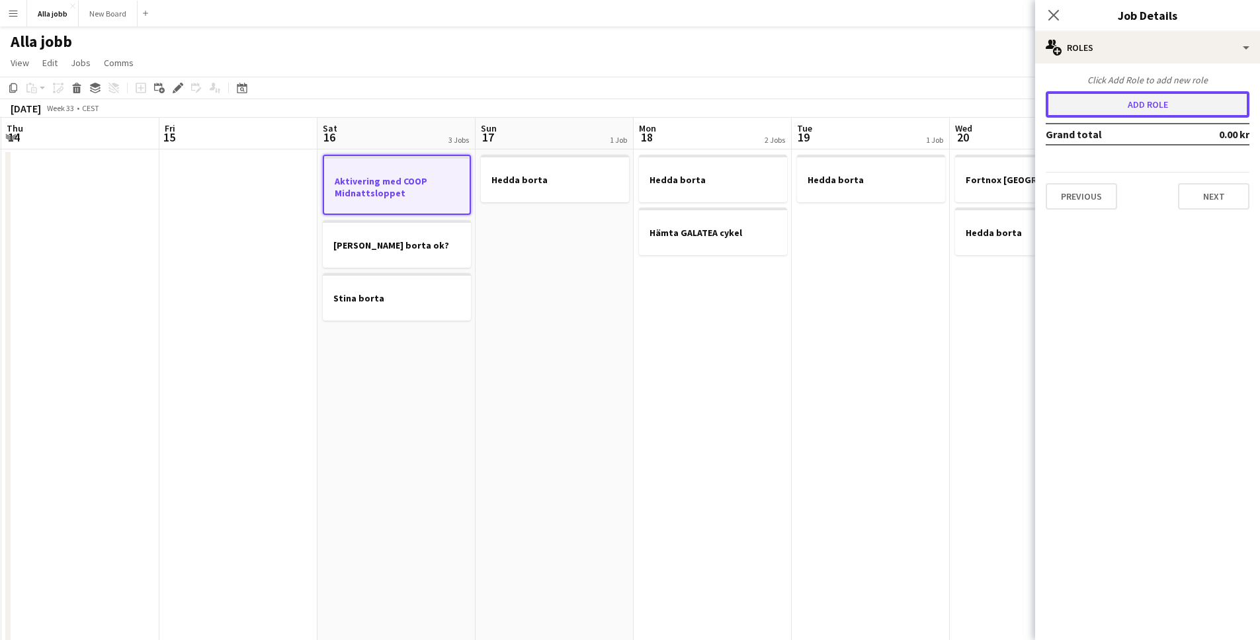
click at [1115, 105] on button "Add role" at bounding box center [1148, 104] width 204 height 26
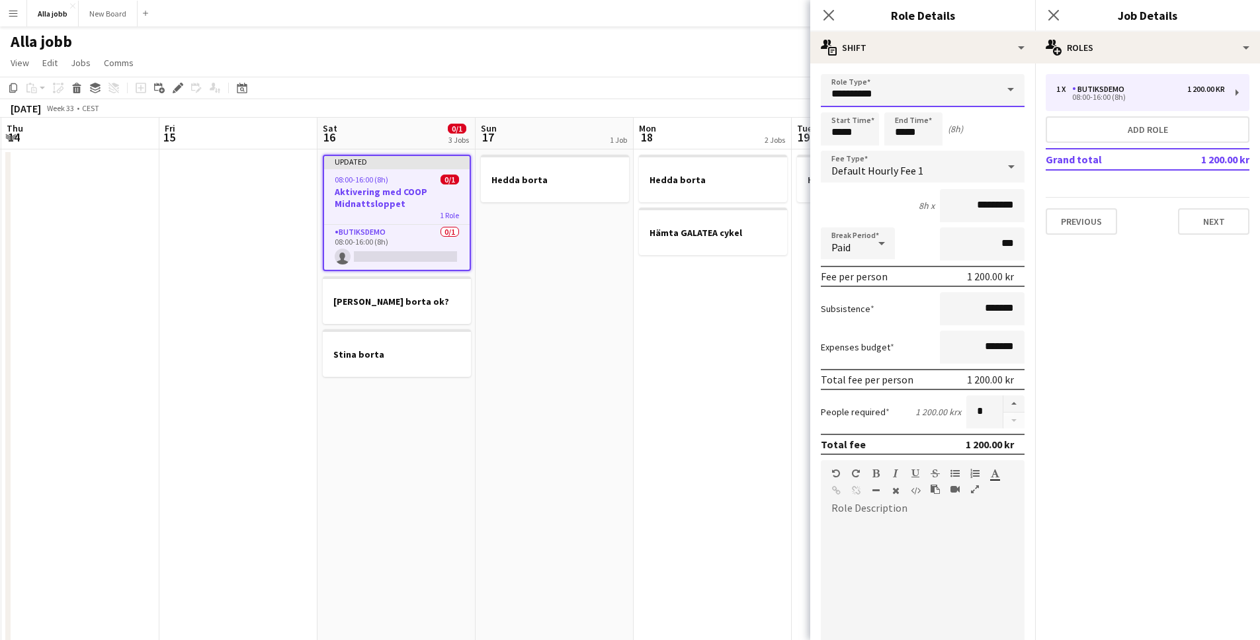
click at [898, 100] on input "**********" at bounding box center [923, 90] width 204 height 33
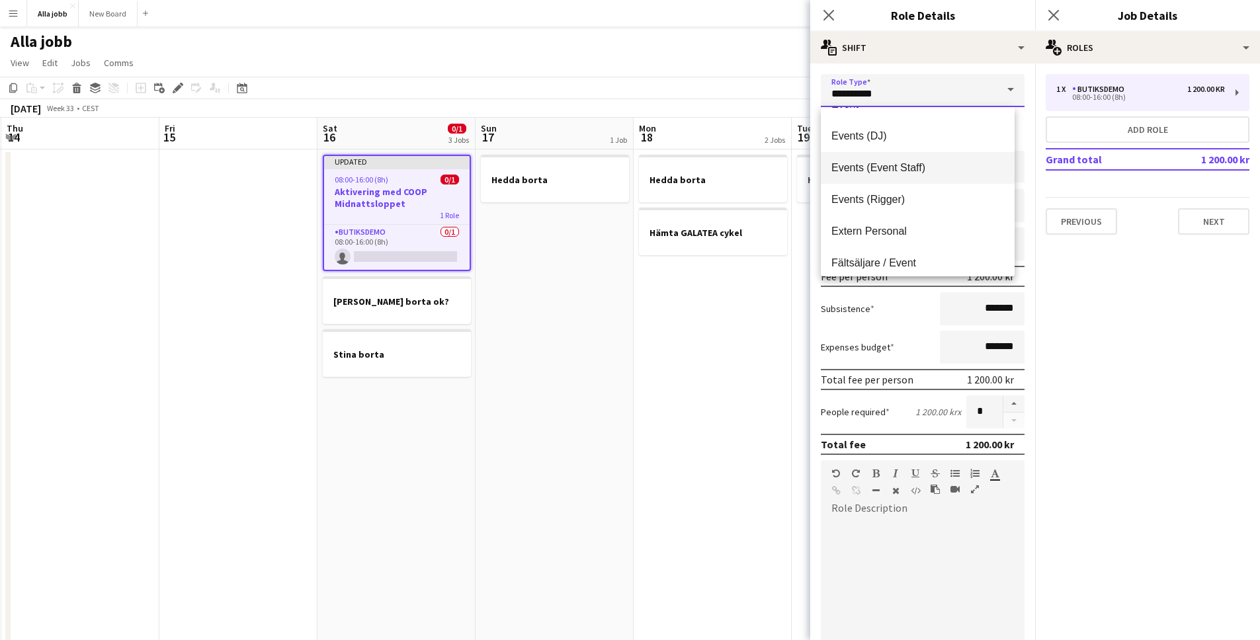
scroll to position [254, 0]
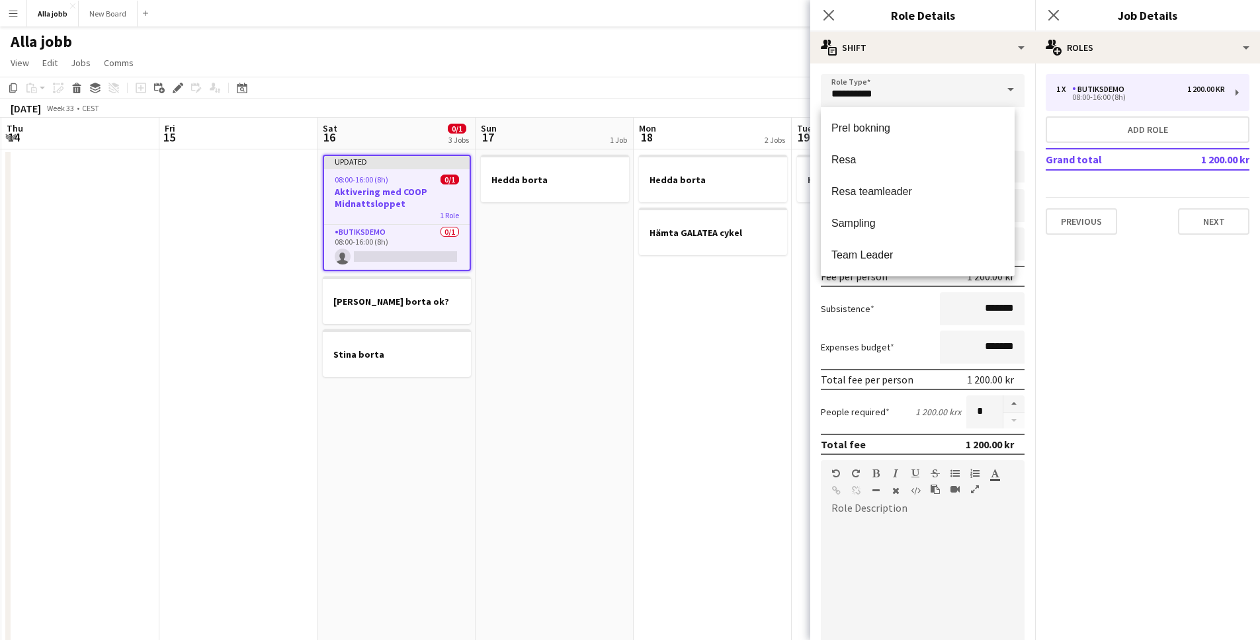
click at [660, 437] on app-date-cell "Hedda borta Hämta GALATEA cykel" at bounding box center [713, 549] width 158 height 799
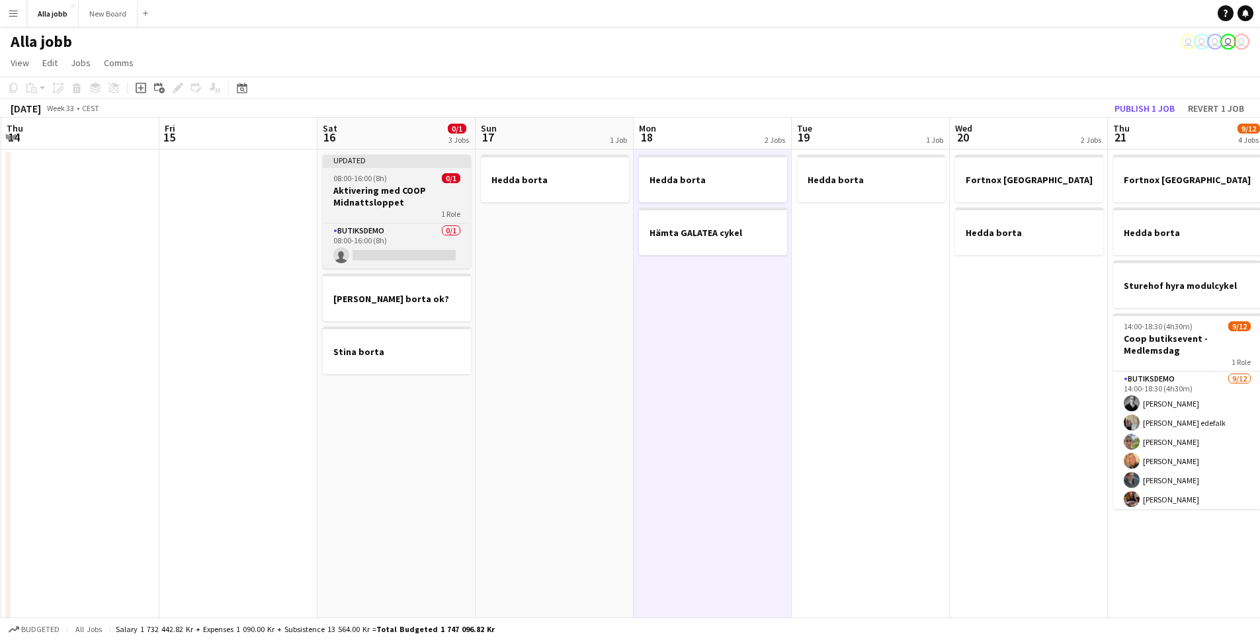
click at [408, 185] on h3 "Aktivering med COOP Midnattsloppet" at bounding box center [397, 197] width 148 height 24
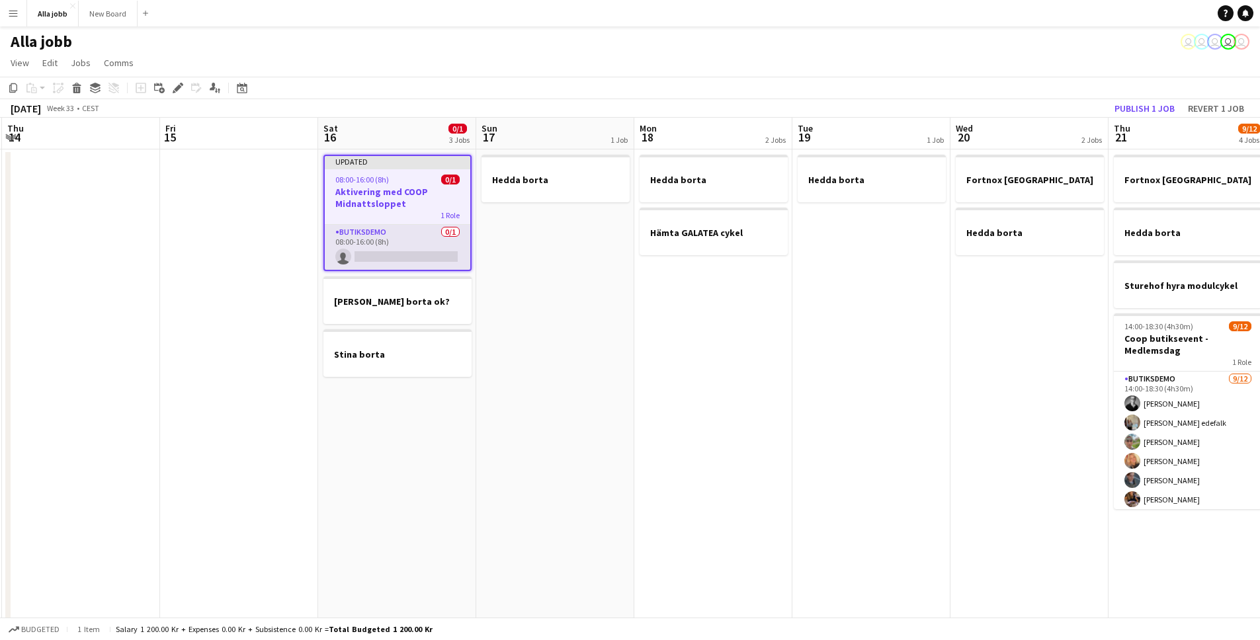
click at [400, 253] on app-card-role "Butiksdemo 0/1 08:00-16:00 (8h) single-neutral-actions" at bounding box center [398, 247] width 146 height 45
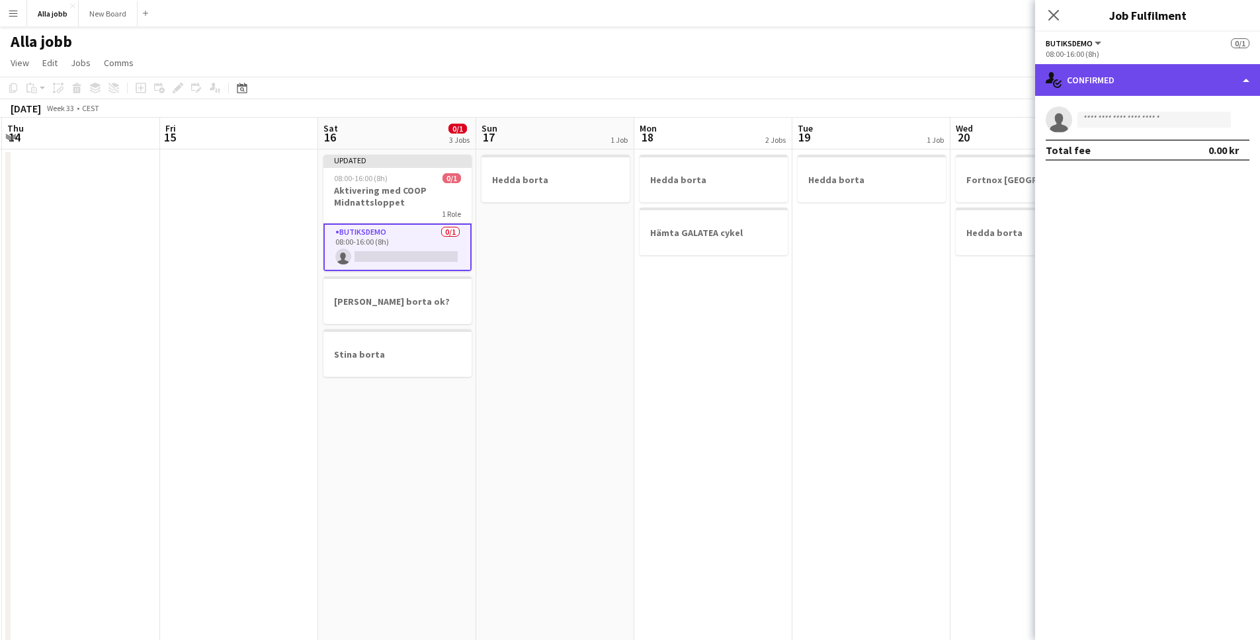
click at [1156, 81] on div "single-neutral-actions-check-2 Confirmed" at bounding box center [1147, 80] width 225 height 32
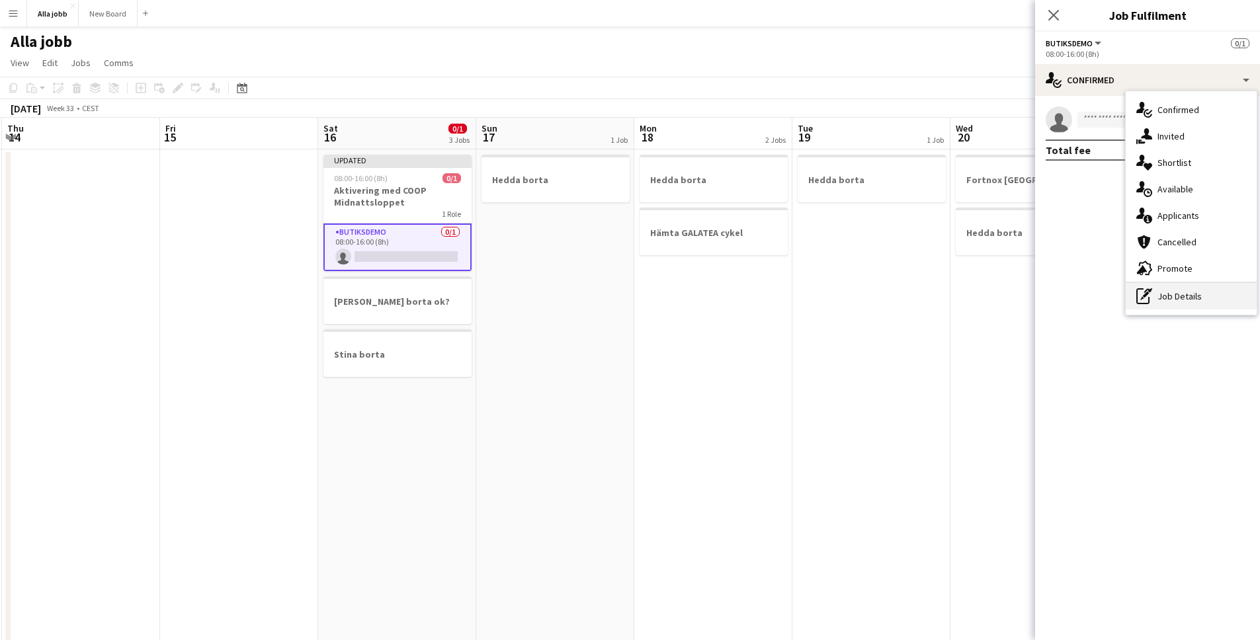
click at [1181, 284] on div "pen-write Job Details" at bounding box center [1191, 296] width 131 height 26
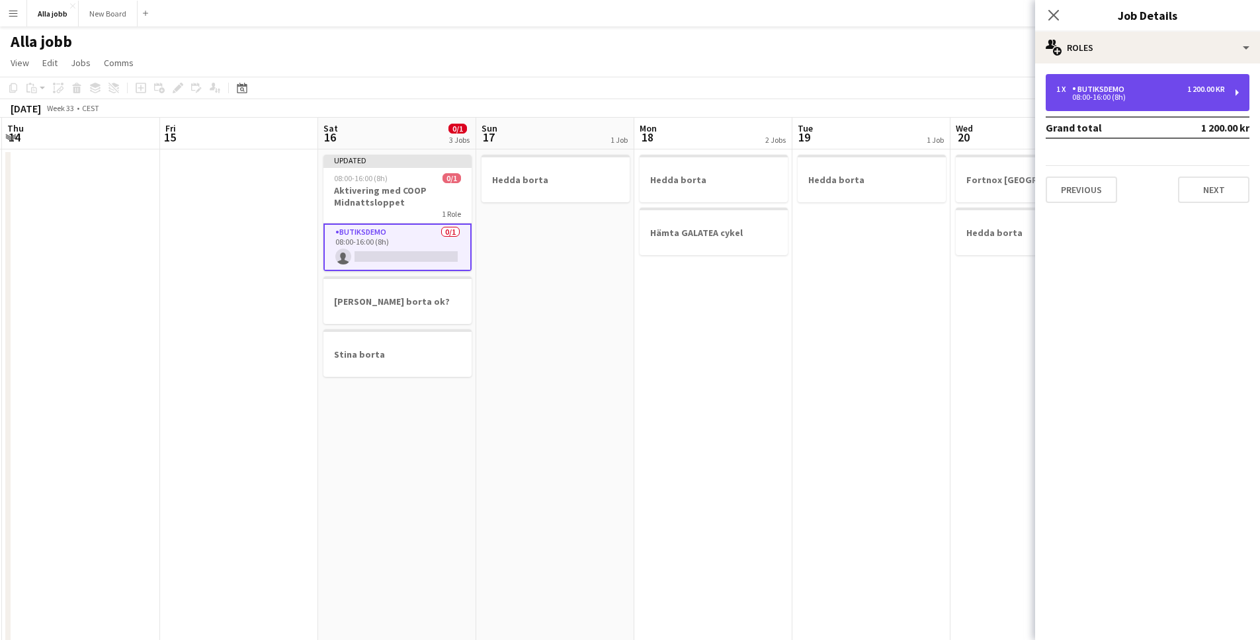
click at [1123, 95] on div "08:00-16:00 (8h)" at bounding box center [1140, 97] width 169 height 7
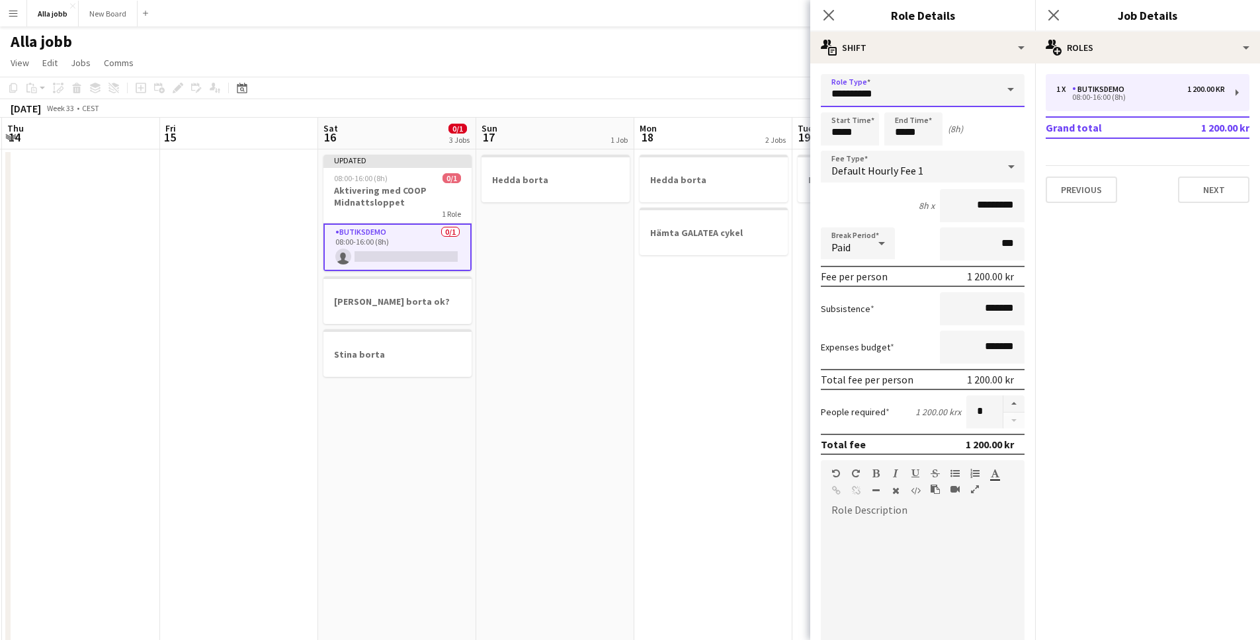
click at [881, 103] on input "**********" at bounding box center [923, 90] width 204 height 33
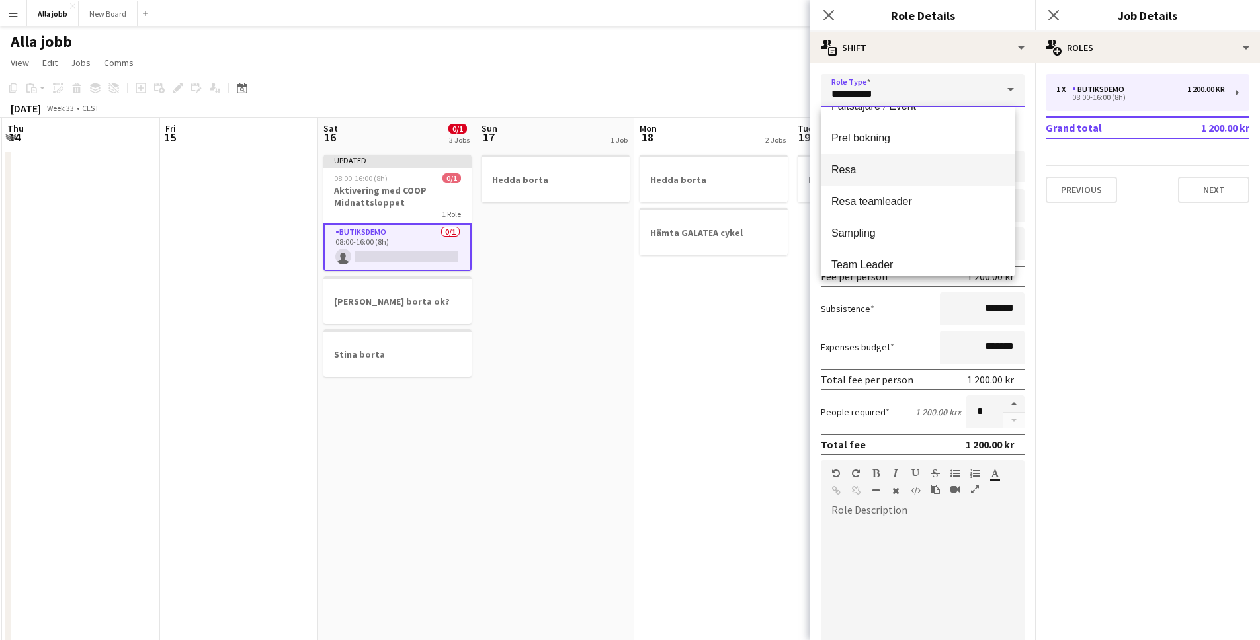
scroll to position [254, 0]
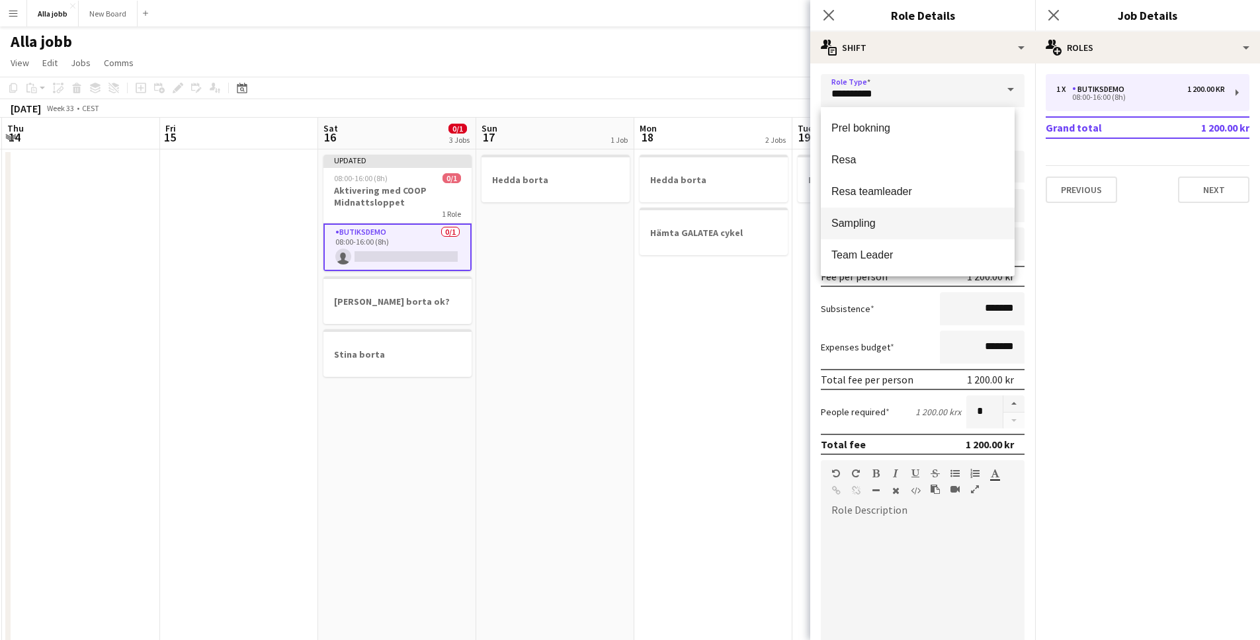
click at [890, 218] on span "Sampling" at bounding box center [918, 223] width 173 height 13
type input "********"
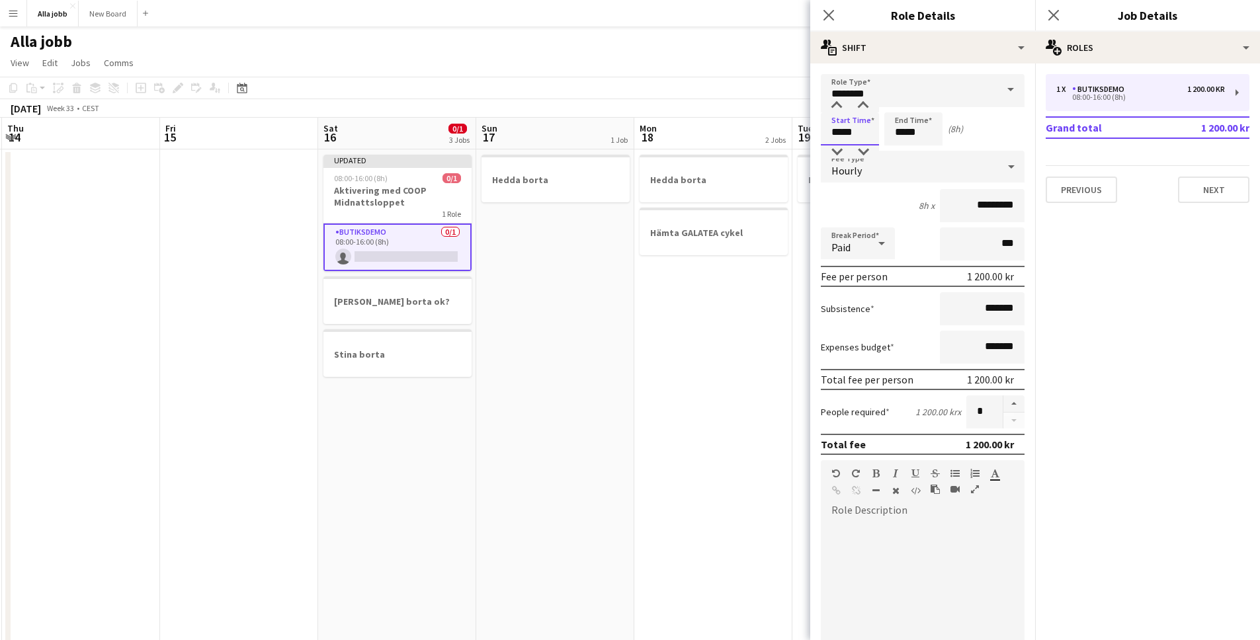
click at [840, 137] on input "*****" at bounding box center [850, 128] width 58 height 33
click at [837, 107] on div at bounding box center [837, 105] width 26 height 13
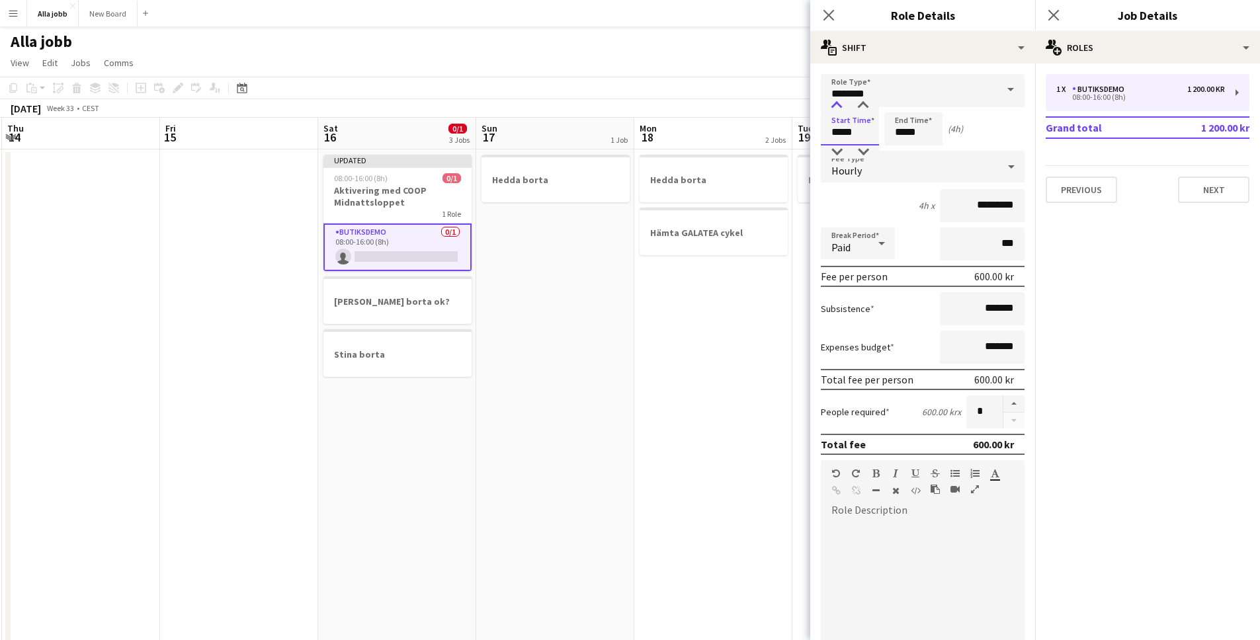
click at [837, 107] on div at bounding box center [837, 105] width 26 height 13
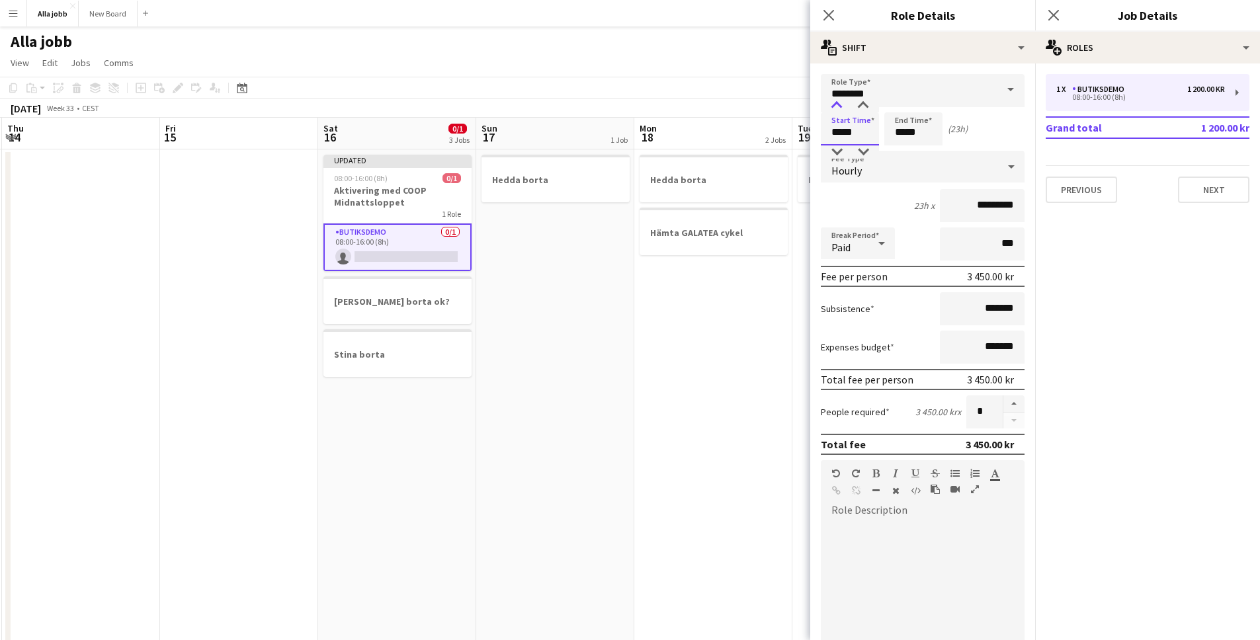
click at [837, 107] on div at bounding box center [837, 105] width 26 height 13
click at [864, 105] on div at bounding box center [863, 105] width 26 height 13
type input "*****"
click at [864, 105] on div at bounding box center [863, 105] width 26 height 13
drag, startPoint x: 900, startPoint y: 132, endPoint x: 904, endPoint y: 124, distance: 8.6
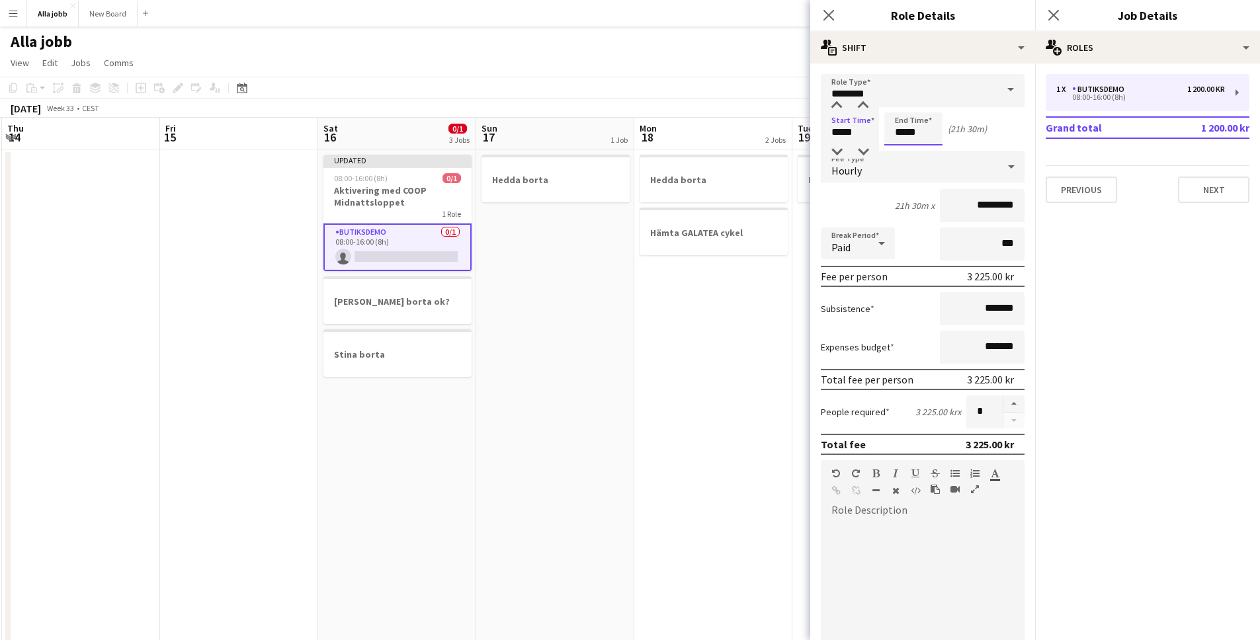
click at [900, 132] on input "*****" at bounding box center [913, 128] width 58 height 33
click at [908, 103] on div at bounding box center [900, 105] width 26 height 13
click at [900, 103] on div at bounding box center [900, 105] width 26 height 13
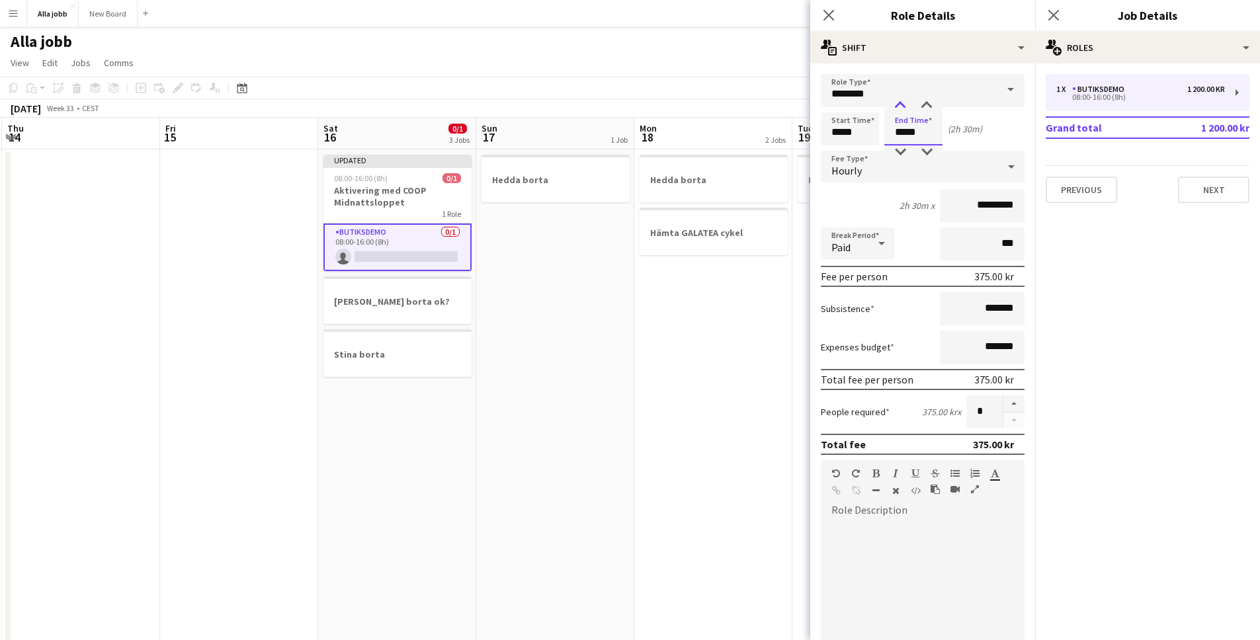
click at [900, 103] on div at bounding box center [900, 105] width 26 height 13
click at [930, 106] on div at bounding box center [927, 105] width 26 height 13
type input "*****"
click at [930, 106] on div at bounding box center [927, 105] width 26 height 13
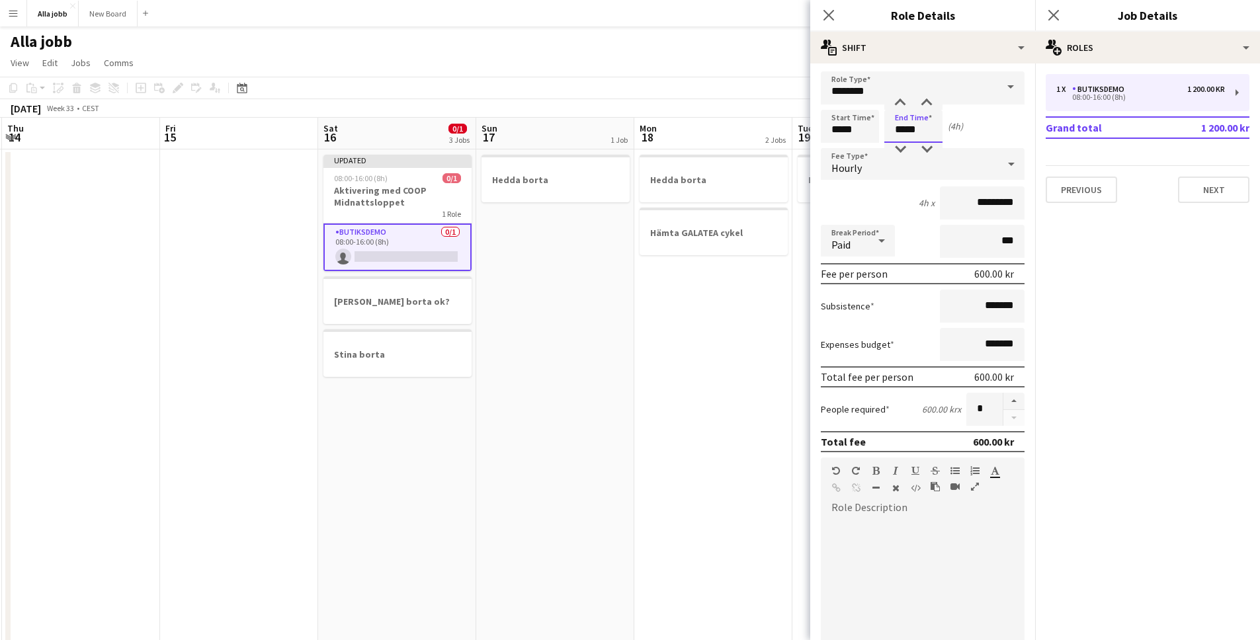
scroll to position [5, 0]
click at [1005, 403] on button "button" at bounding box center [1014, 398] width 21 height 17
type input "*"
drag, startPoint x: 938, startPoint y: 522, endPoint x: 932, endPoint y: 518, distance: 7.2
click at [937, 521] on div at bounding box center [923, 593] width 204 height 159
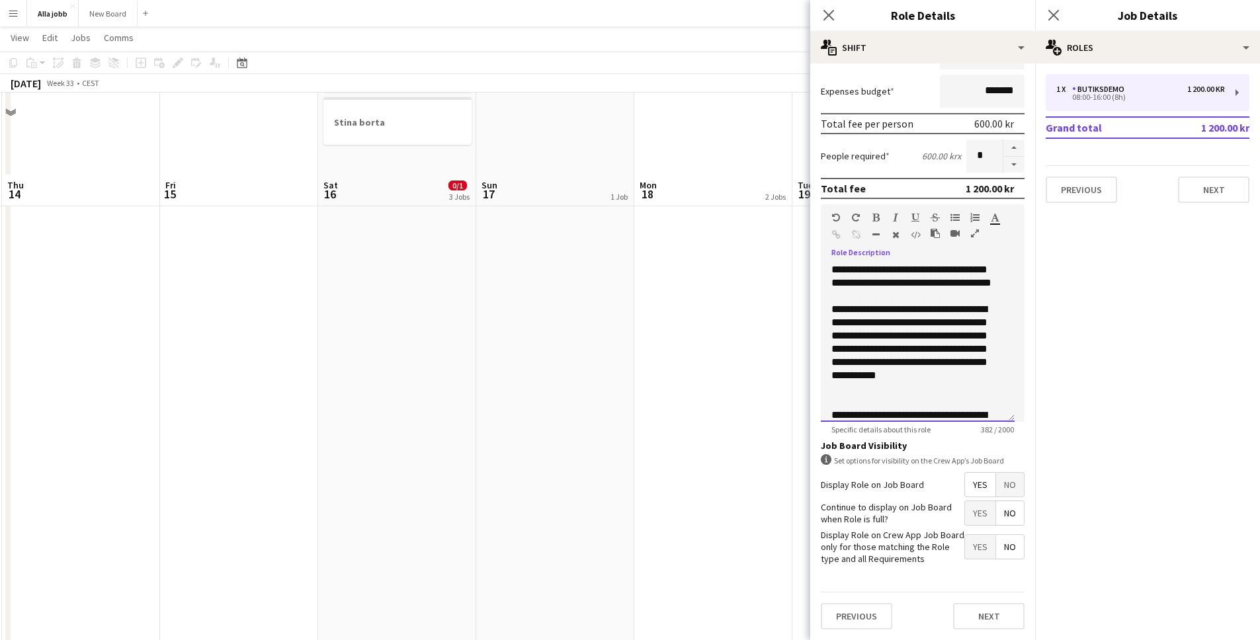
scroll to position [329, 0]
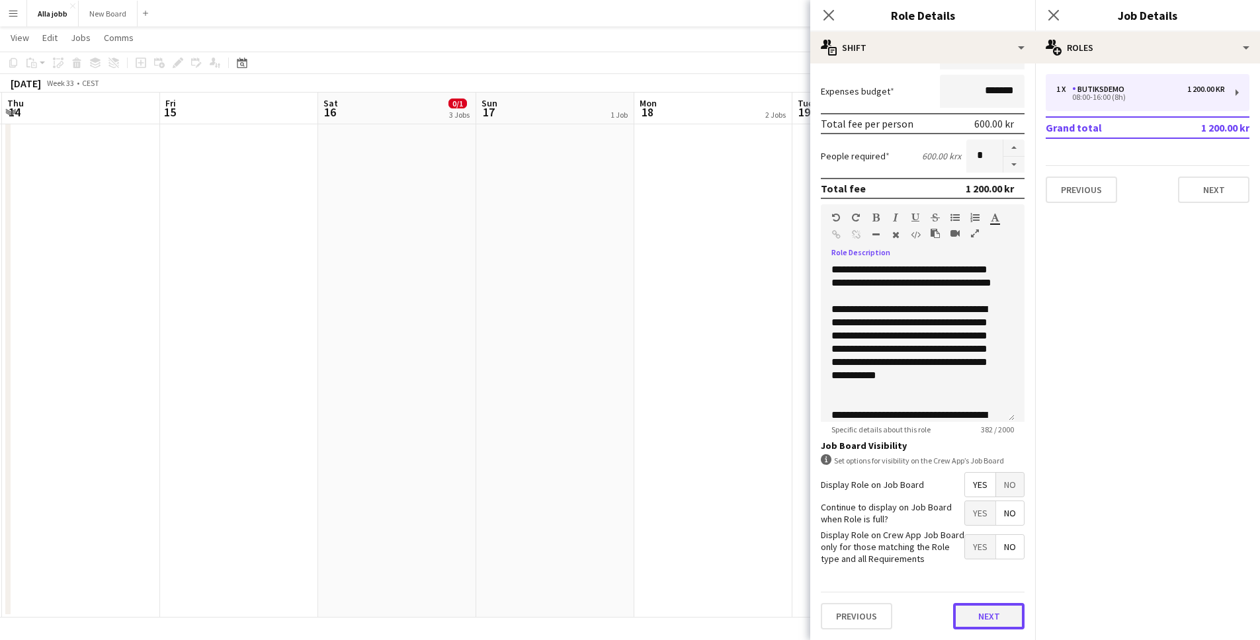
click at [988, 611] on button "Next" at bounding box center [988, 616] width 71 height 26
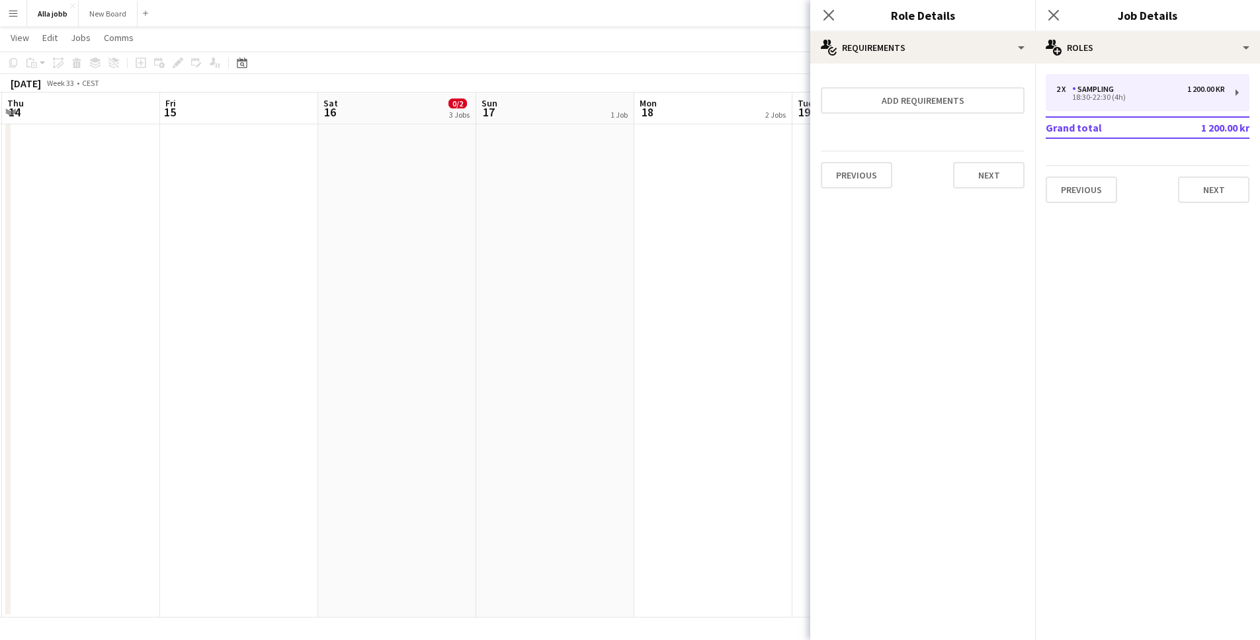
scroll to position [0, 0]
click at [984, 169] on button "Next" at bounding box center [988, 175] width 71 height 26
click at [995, 178] on button "Finish" at bounding box center [1000, 177] width 50 height 26
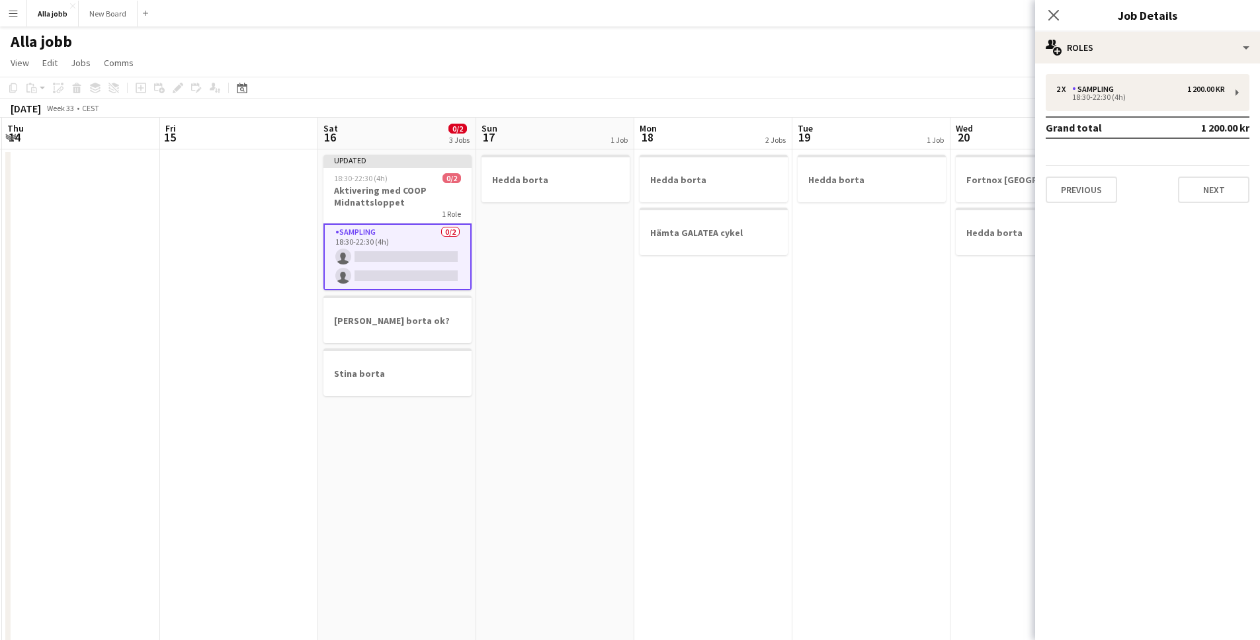
click at [806, 314] on app-date-cell "Hedda borta" at bounding box center [871, 549] width 158 height 799
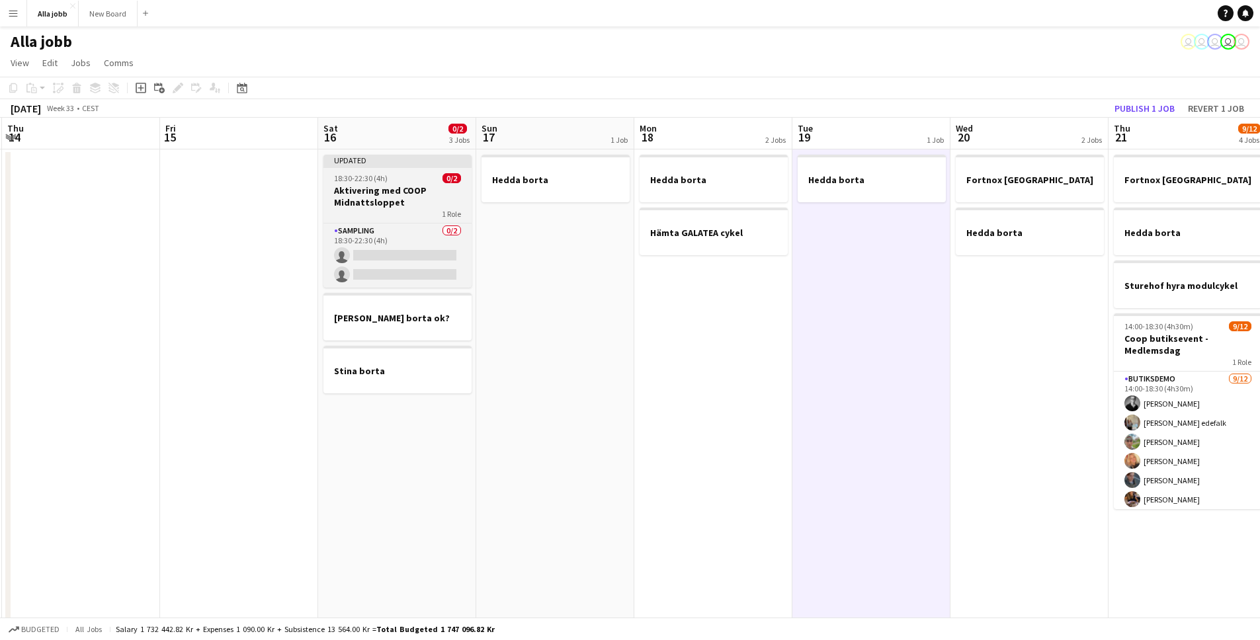
click at [406, 189] on h3 "Aktivering med COOP Midnattsloppet" at bounding box center [397, 197] width 148 height 24
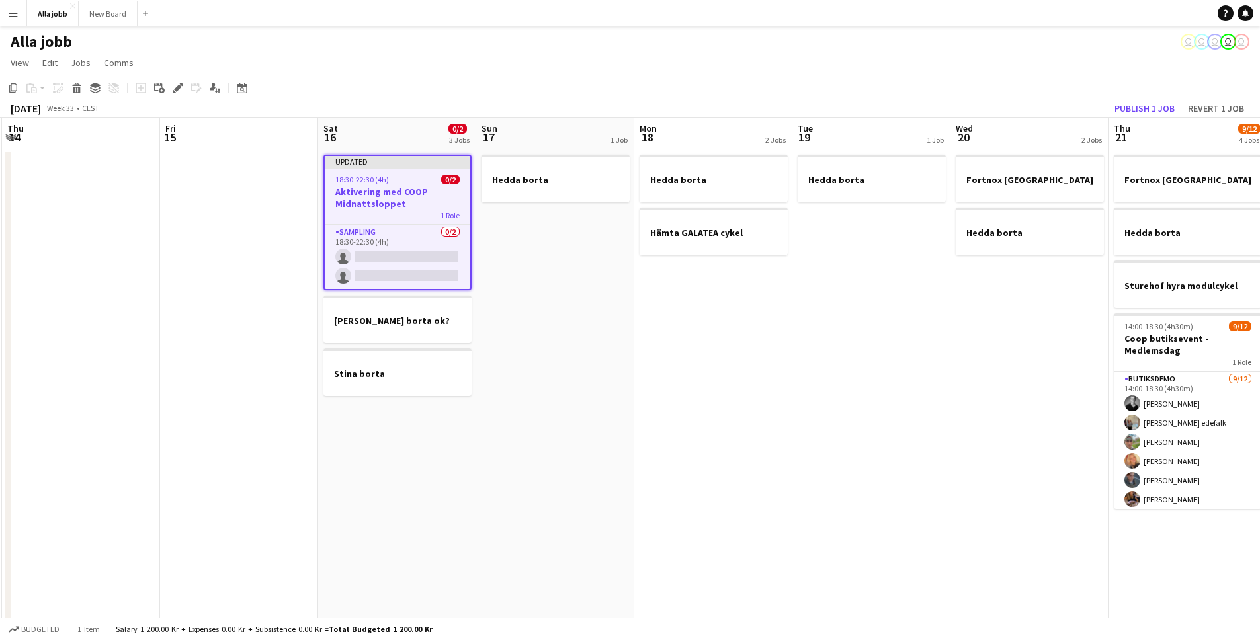
click at [630, 304] on app-date-cell "Hedda borta" at bounding box center [555, 549] width 158 height 799
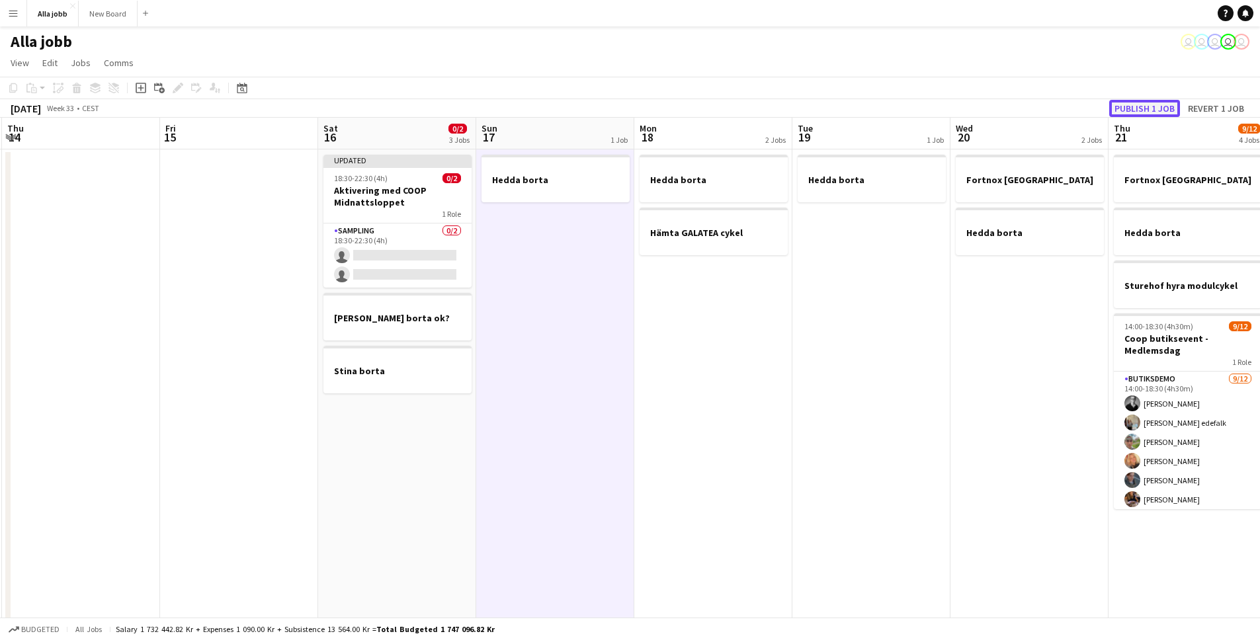
click at [1119, 116] on button "Publish 1 job" at bounding box center [1144, 108] width 71 height 17
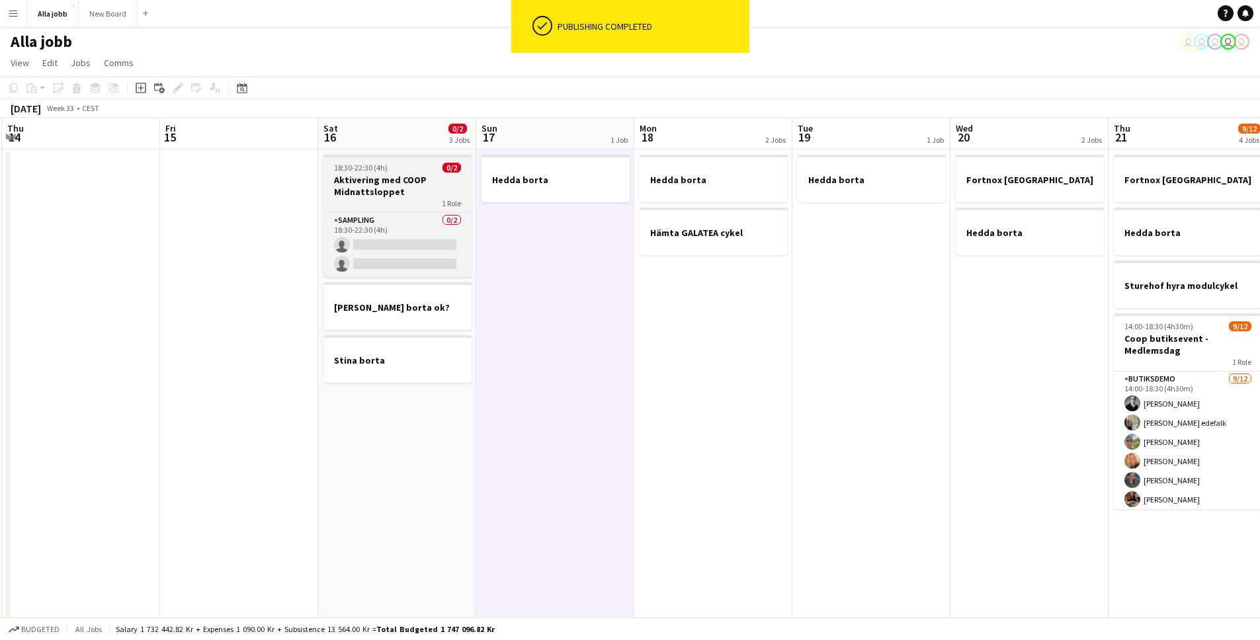
click at [400, 182] on h3 "Aktivering med COOP Midnattsloppet" at bounding box center [397, 186] width 148 height 24
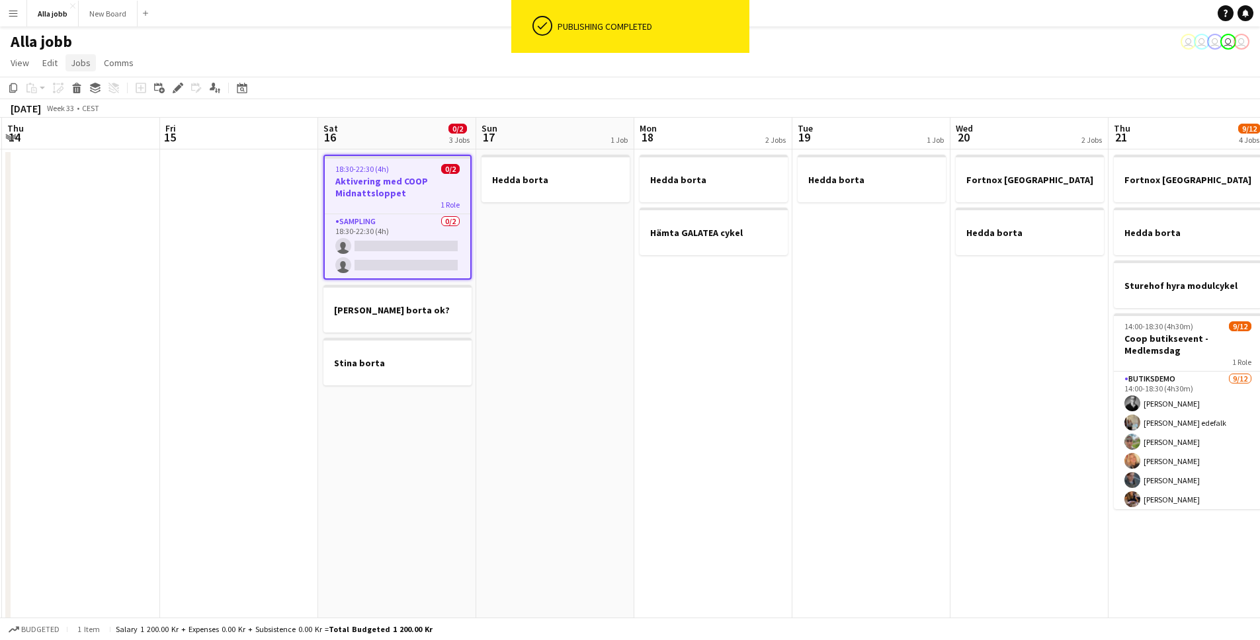
click at [77, 62] on span "Jobs" at bounding box center [81, 63] width 20 height 12
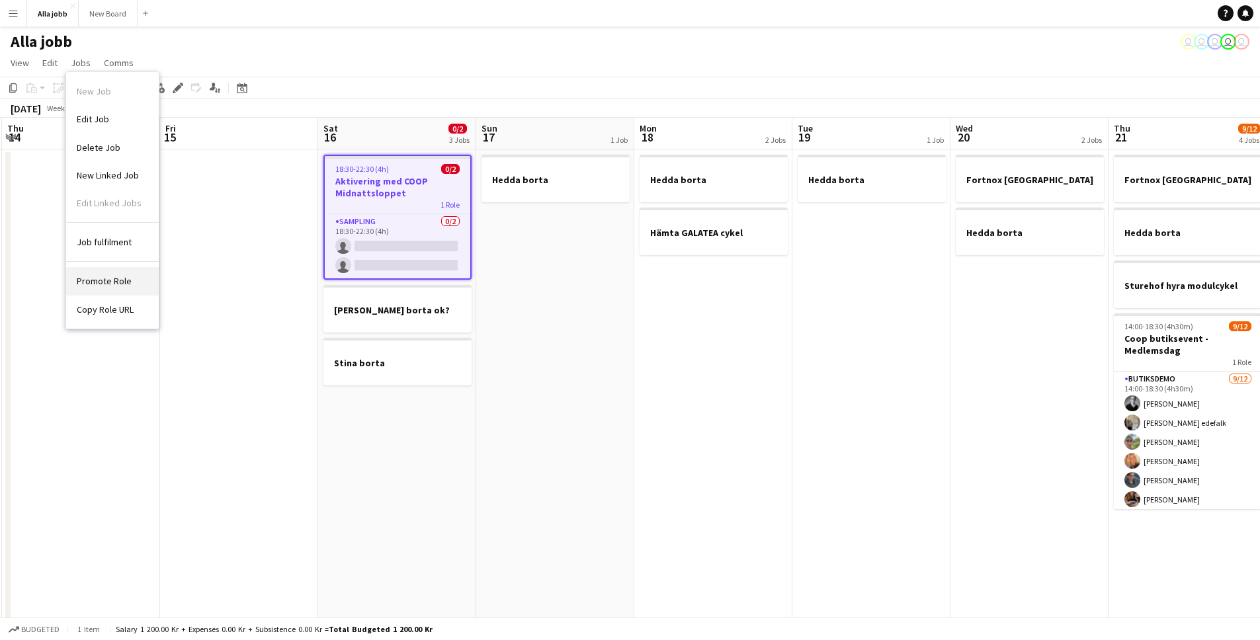
click at [111, 286] on span "Promote Role" at bounding box center [104, 281] width 55 height 12
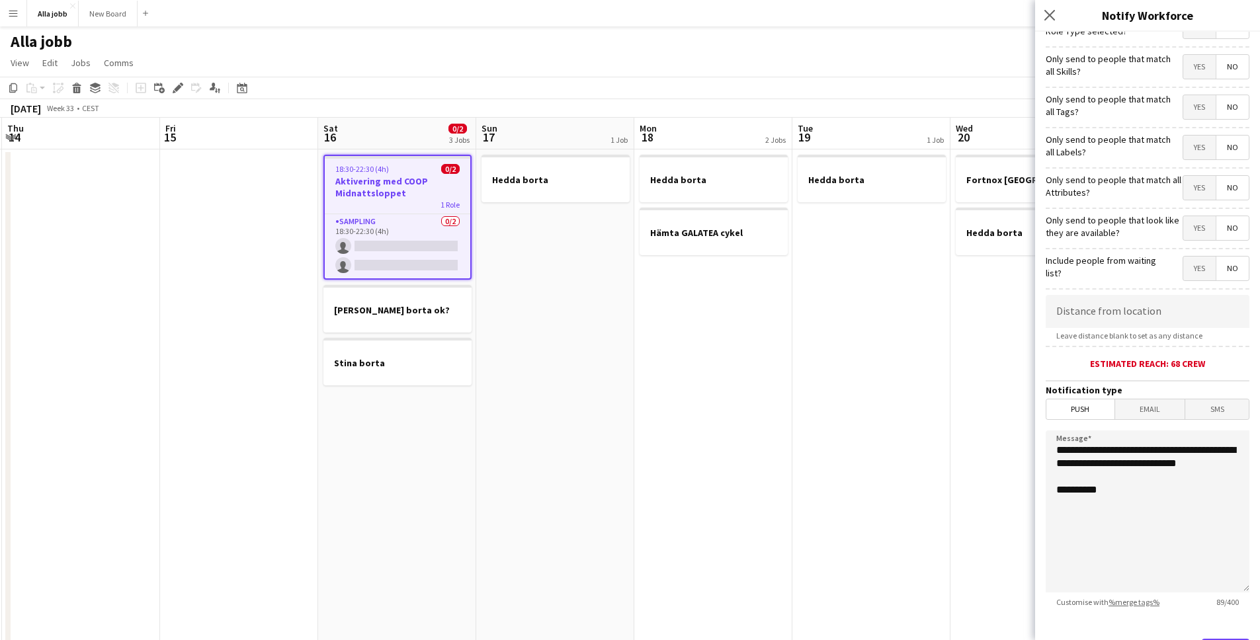
scroll to position [88, 0]
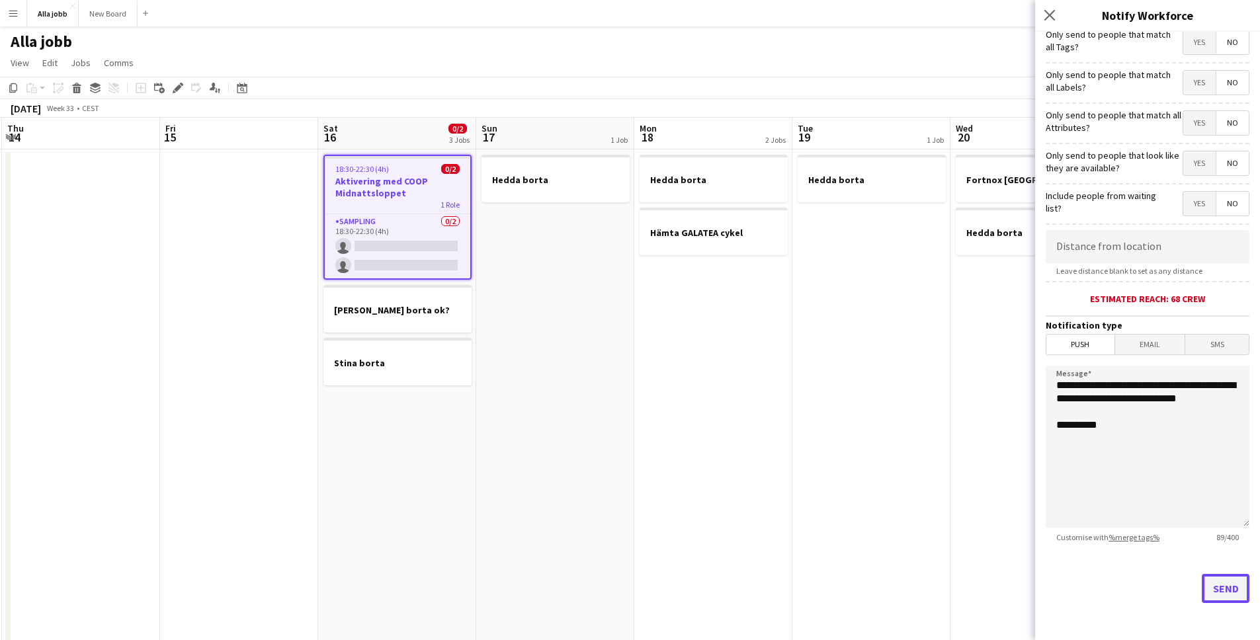
click at [1219, 593] on button "Send" at bounding box center [1226, 588] width 48 height 29
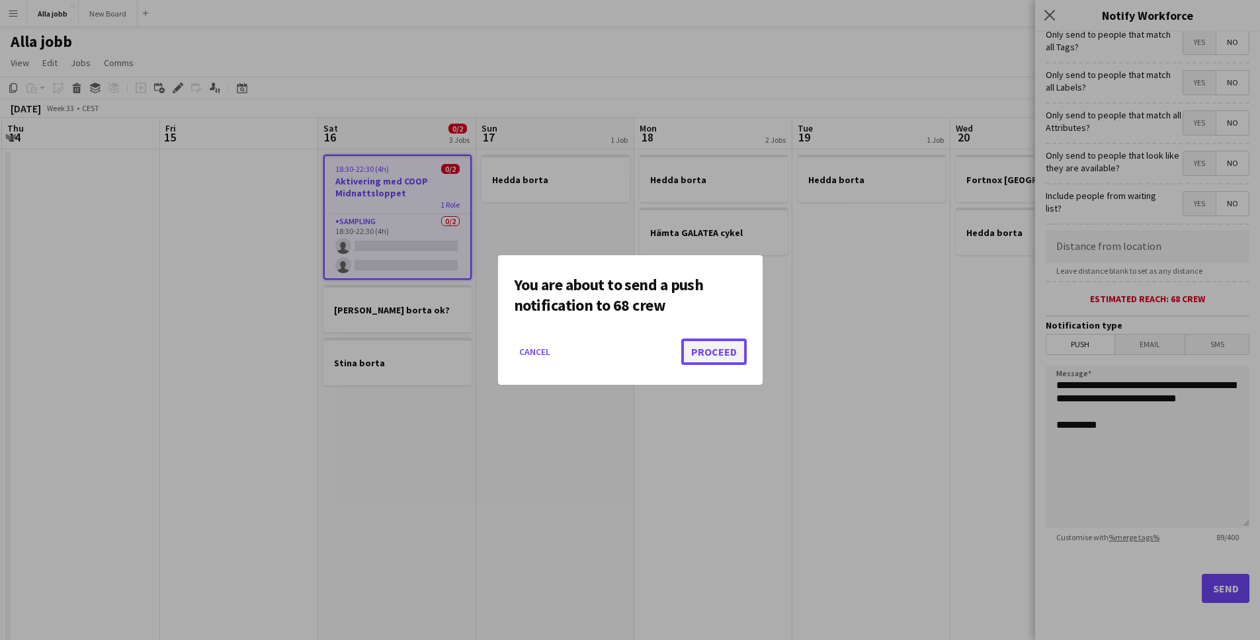
click at [716, 353] on button "Proceed" at bounding box center [713, 352] width 65 height 26
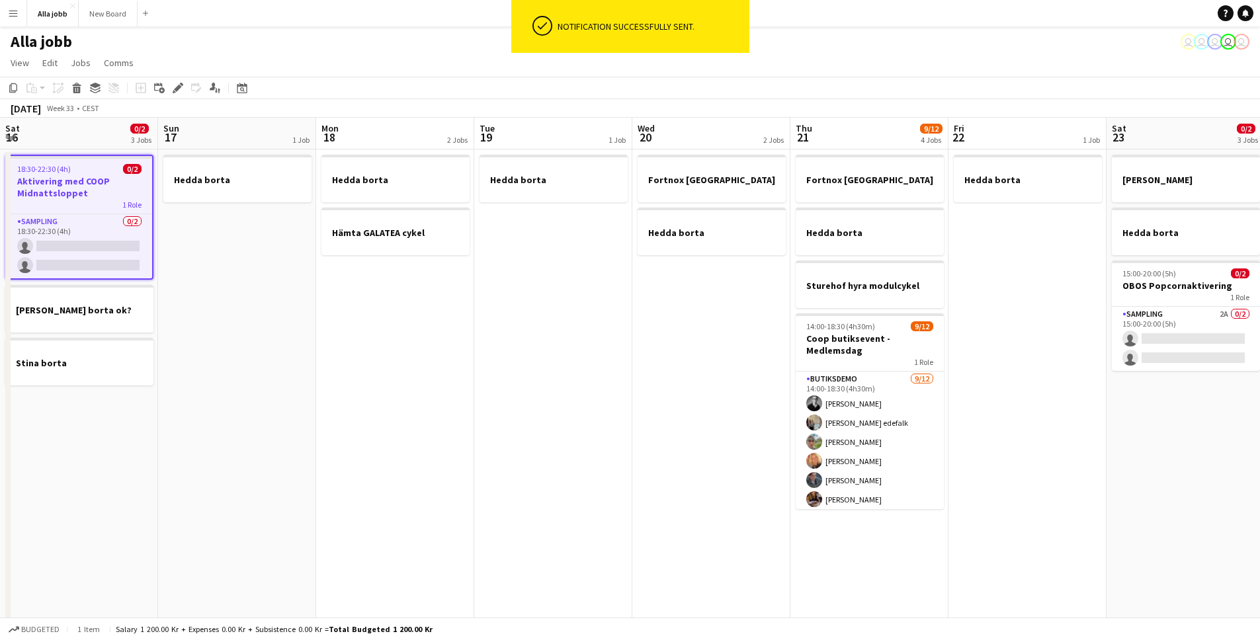
drag, startPoint x: 695, startPoint y: 368, endPoint x: 665, endPoint y: 384, distance: 33.7
click at [601, 361] on app-calendar-viewport "Wed 13 1 Job Thu 14 Fri 15 Sat 16 0/2 3 Jobs Sun 17 1 Job Mon 18 2 Jobs Tue 19 …" at bounding box center [630, 533] width 1260 height 831
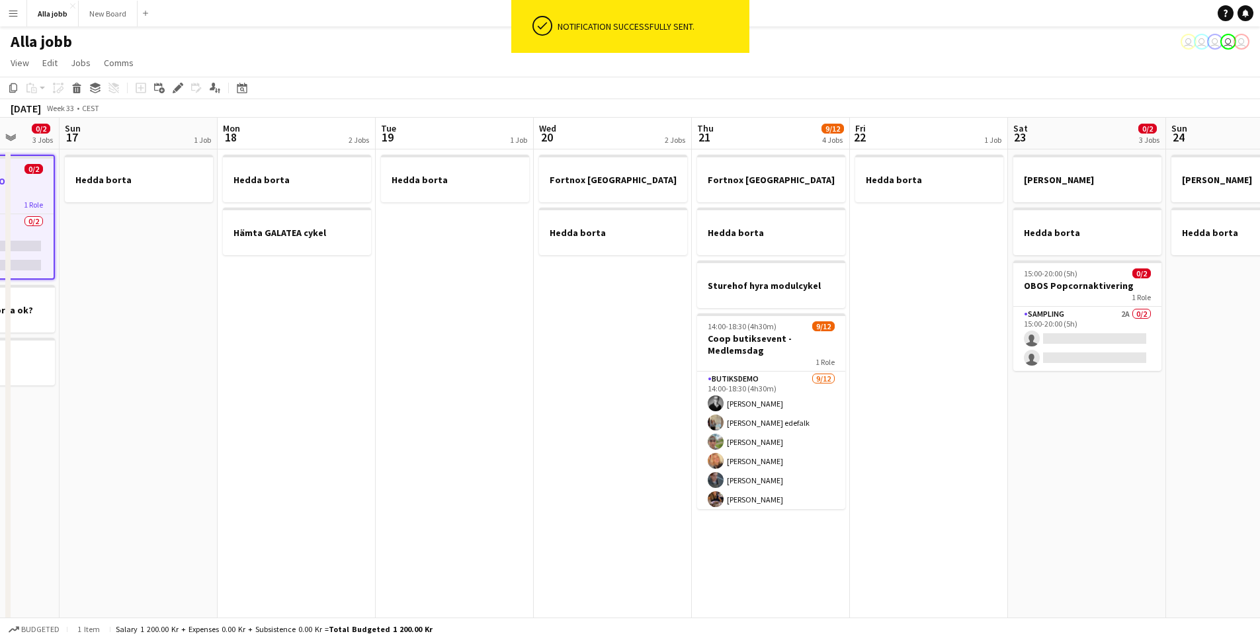
drag, startPoint x: 1006, startPoint y: 470, endPoint x: 739, endPoint y: 483, distance: 267.6
click at [746, 484] on app-calendar-viewport "Wed 13 1 Job Thu 14 Fri 15 Sat 16 0/2 3 Jobs Sun 17 1 Job Mon 18 2 Jobs Tue 19 …" at bounding box center [630, 533] width 1260 height 831
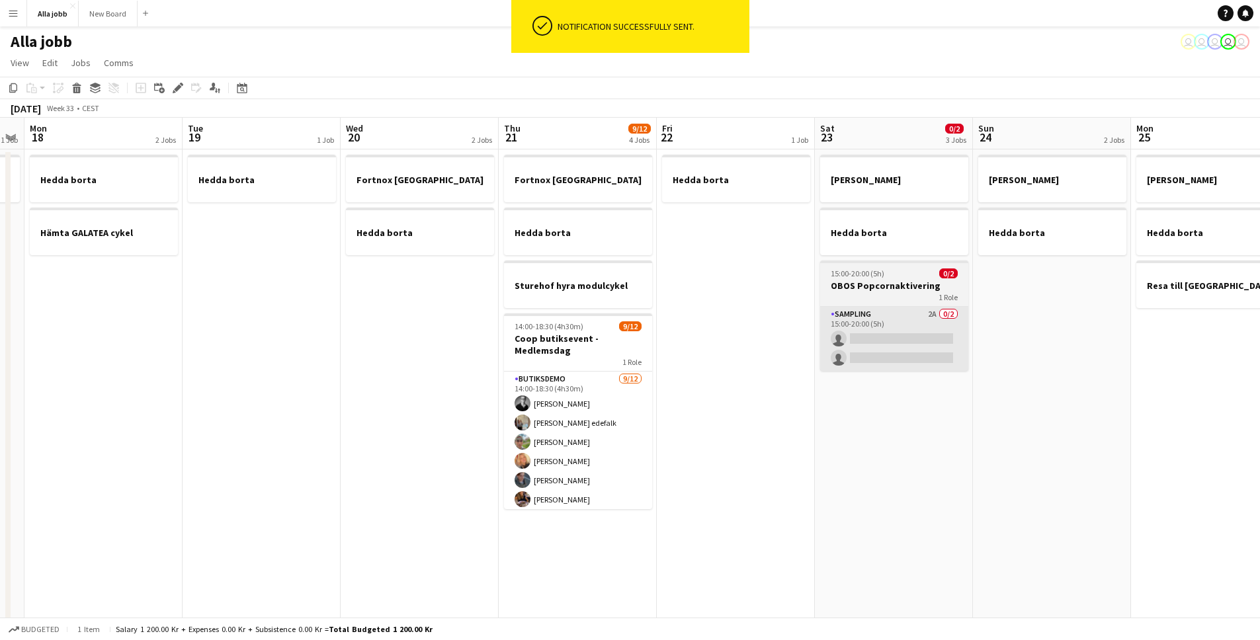
click at [912, 314] on app-card-role "Sampling 2A 0/2 15:00-20:00 (5h) single-neutral-actions single-neutral-actions" at bounding box center [894, 339] width 148 height 64
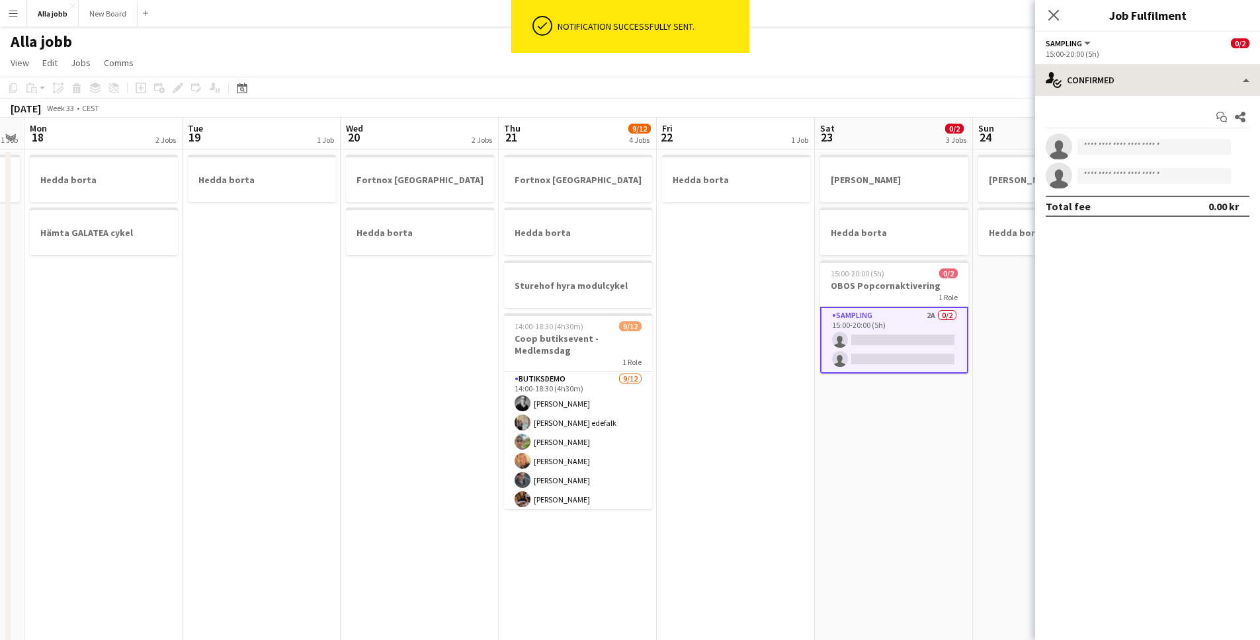
drag, startPoint x: 1091, startPoint y: 99, endPoint x: 1099, endPoint y: 86, distance: 15.8
click at [1091, 99] on div "Start chat Share single-neutral-actions single-neutral-actions Total fee 0.00 kr" at bounding box center [1147, 162] width 225 height 132
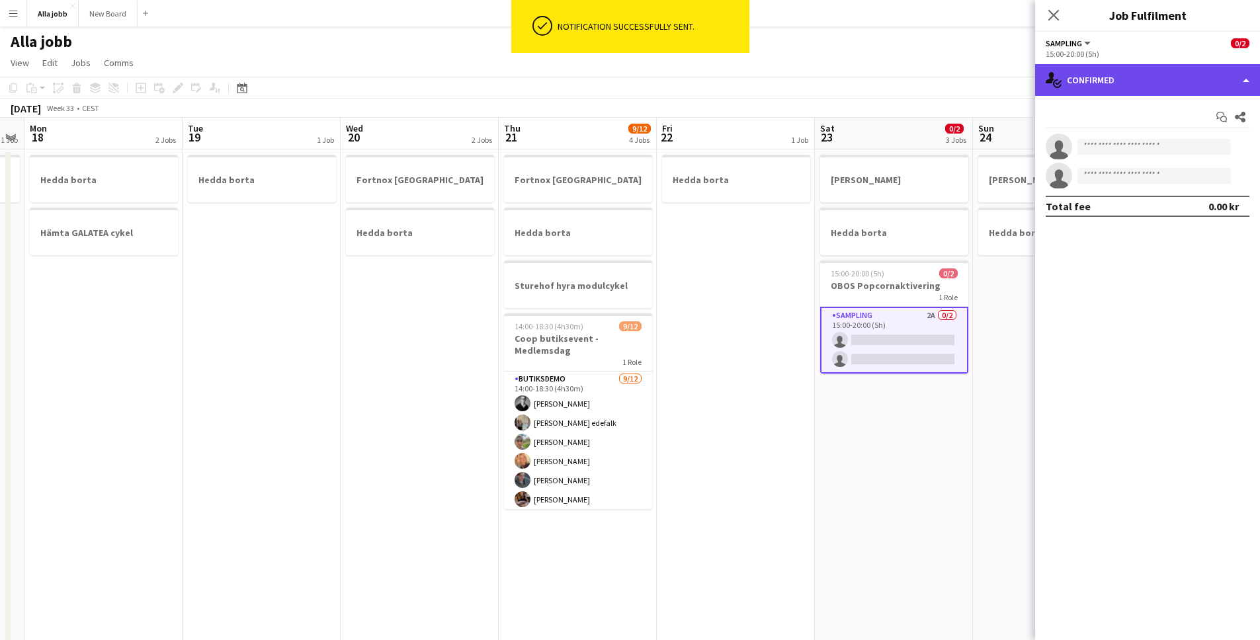
click at [1101, 86] on div "single-neutral-actions-check-2 Confirmed" at bounding box center [1147, 80] width 225 height 32
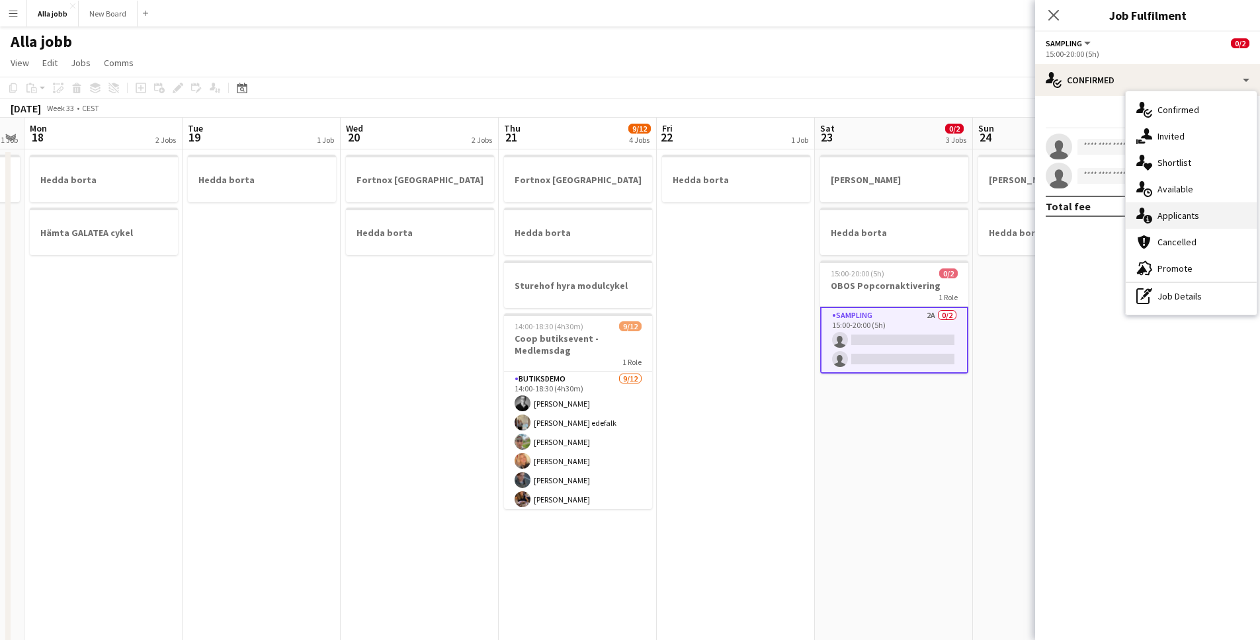
click at [1185, 215] on div "single-neutral-actions-information Applicants" at bounding box center [1191, 215] width 131 height 26
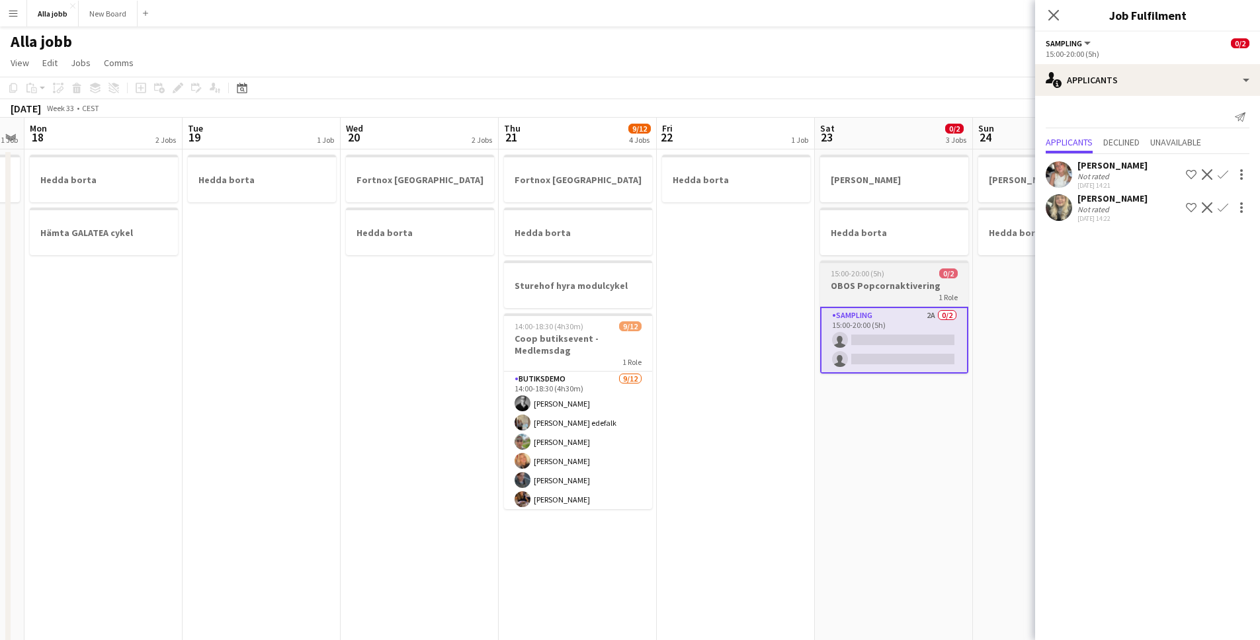
click at [827, 358] on app-card-role "Sampling 2A 0/2 15:00-20:00 (5h) single-neutral-actions single-neutral-actions" at bounding box center [894, 340] width 148 height 67
